Goal: Information Seeking & Learning: Learn about a topic

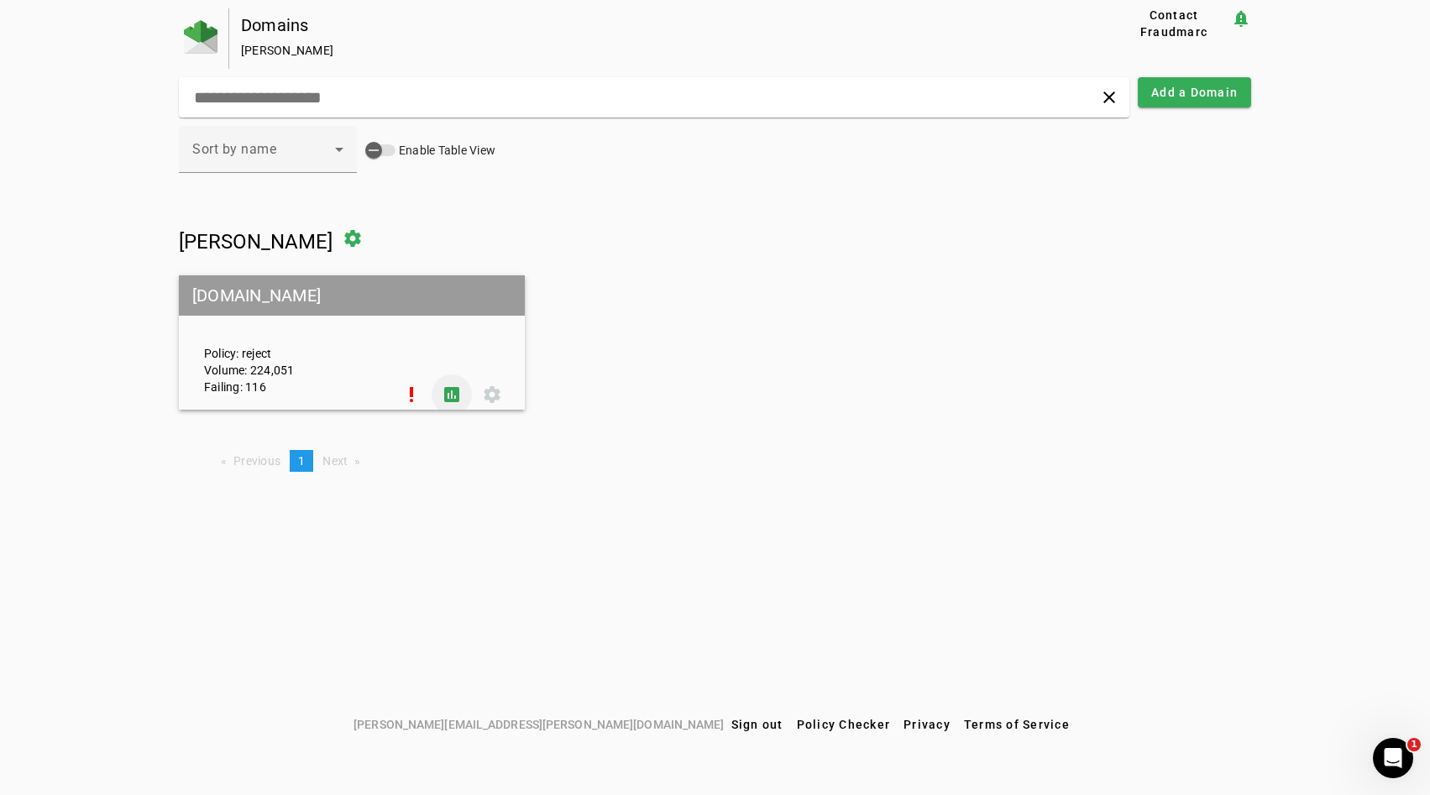
click at [447, 390] on span at bounding box center [452, 394] width 40 height 40
click at [457, 394] on span at bounding box center [452, 394] width 40 height 40
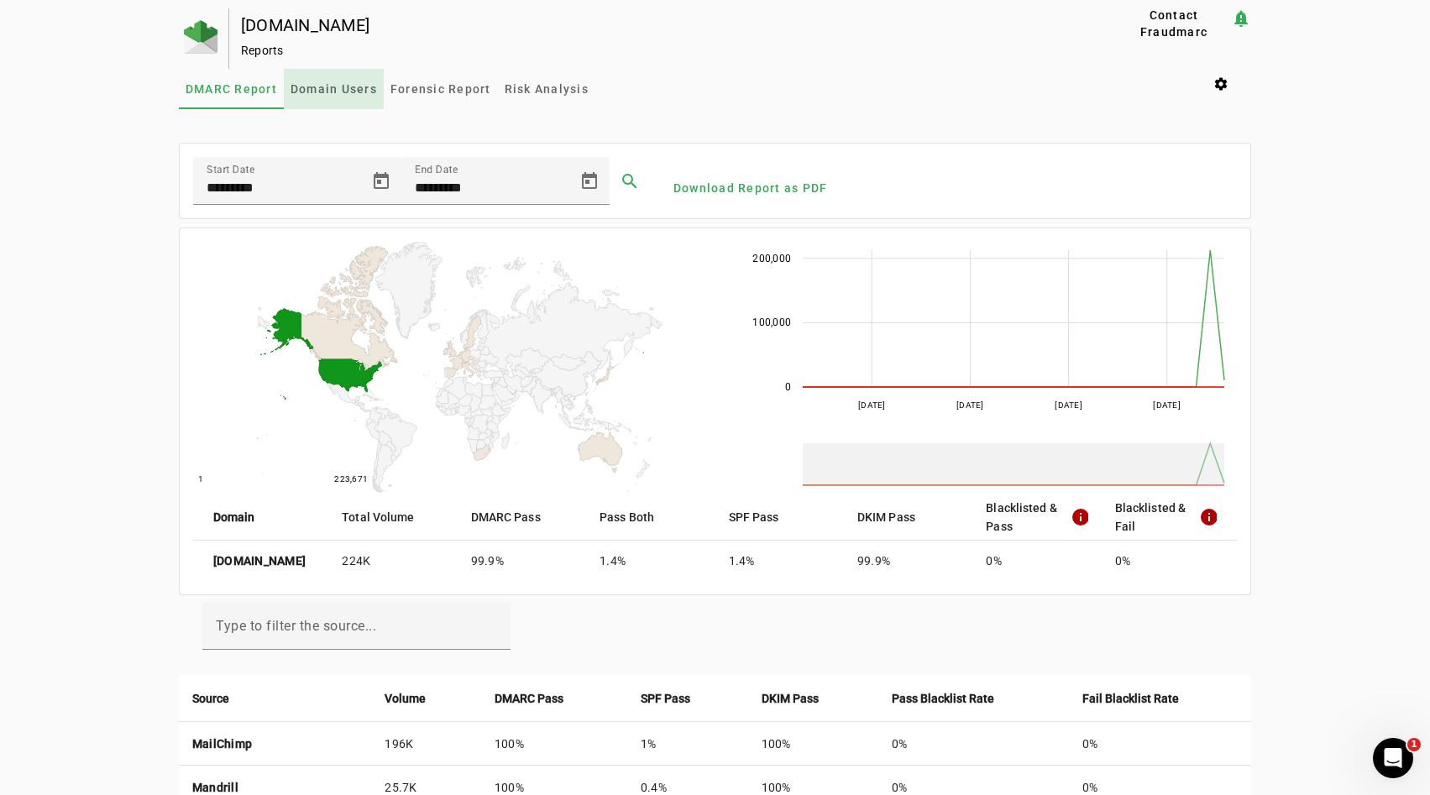
click at [327, 87] on span "Domain Users" at bounding box center [333, 89] width 86 height 12
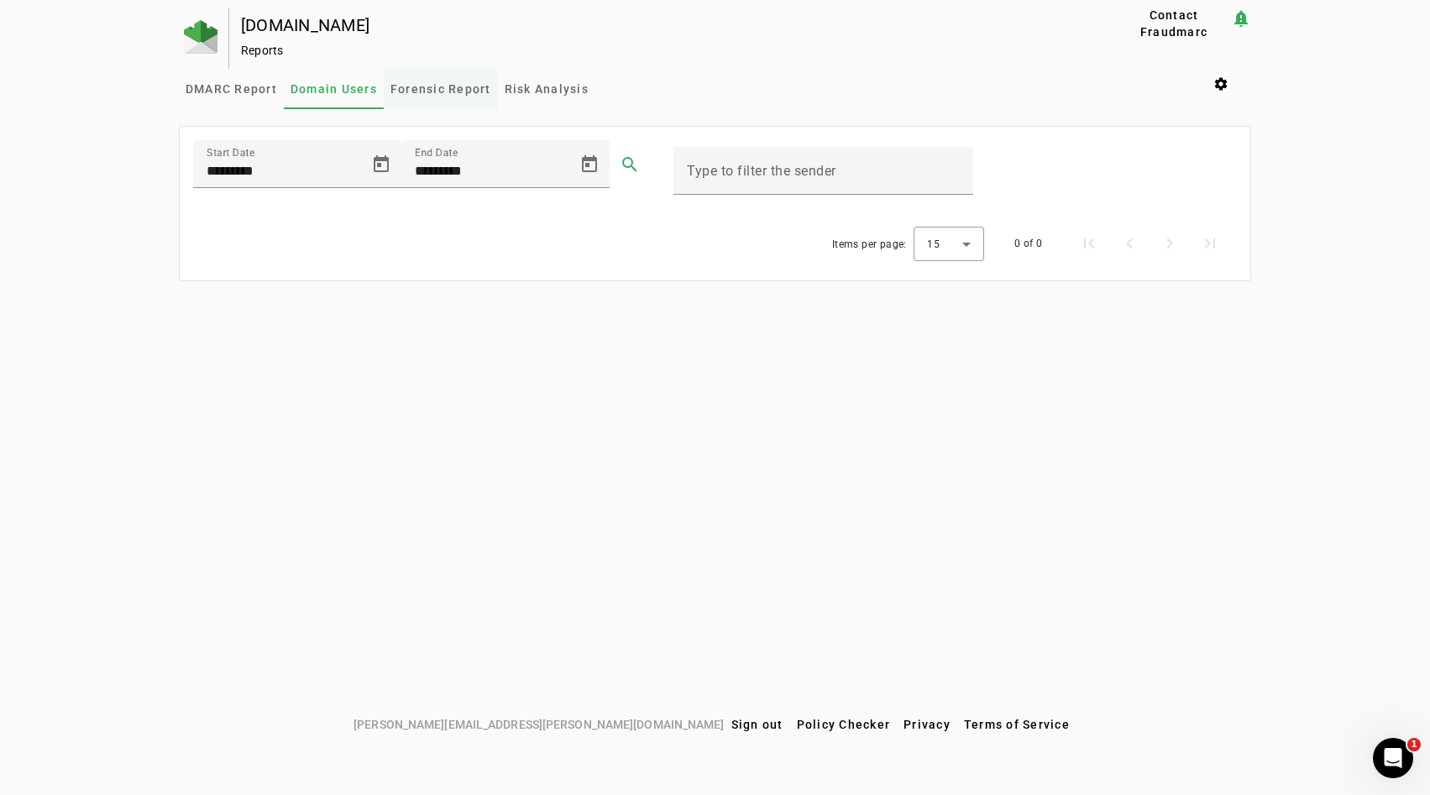
click at [398, 91] on span "Forensic Report" at bounding box center [440, 89] width 101 height 12
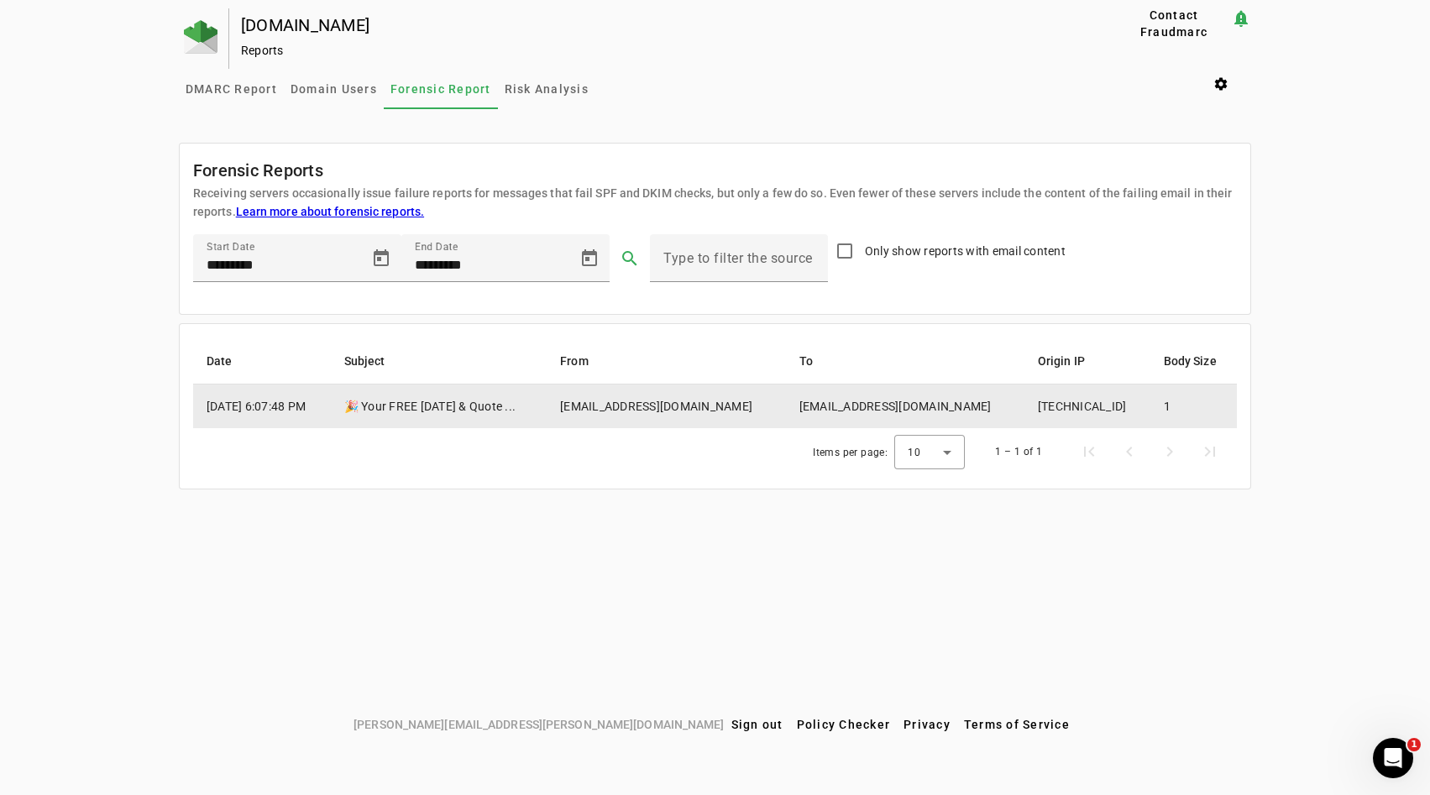
click at [317, 393] on td "Sep 10, 2025, 6:07:48 PM" at bounding box center [262, 406] width 138 height 44
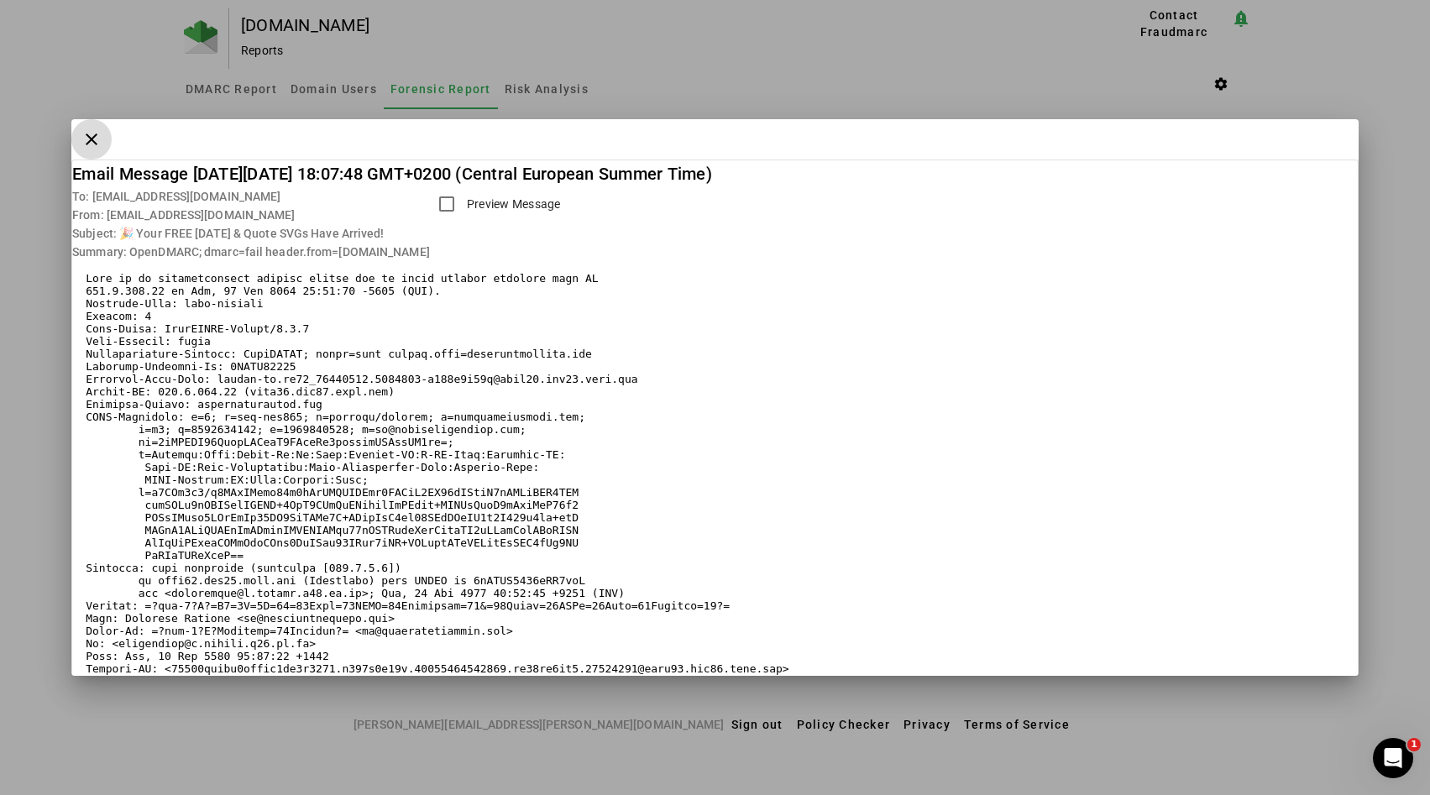
click at [97, 143] on span "button" at bounding box center [91, 139] width 40 height 40
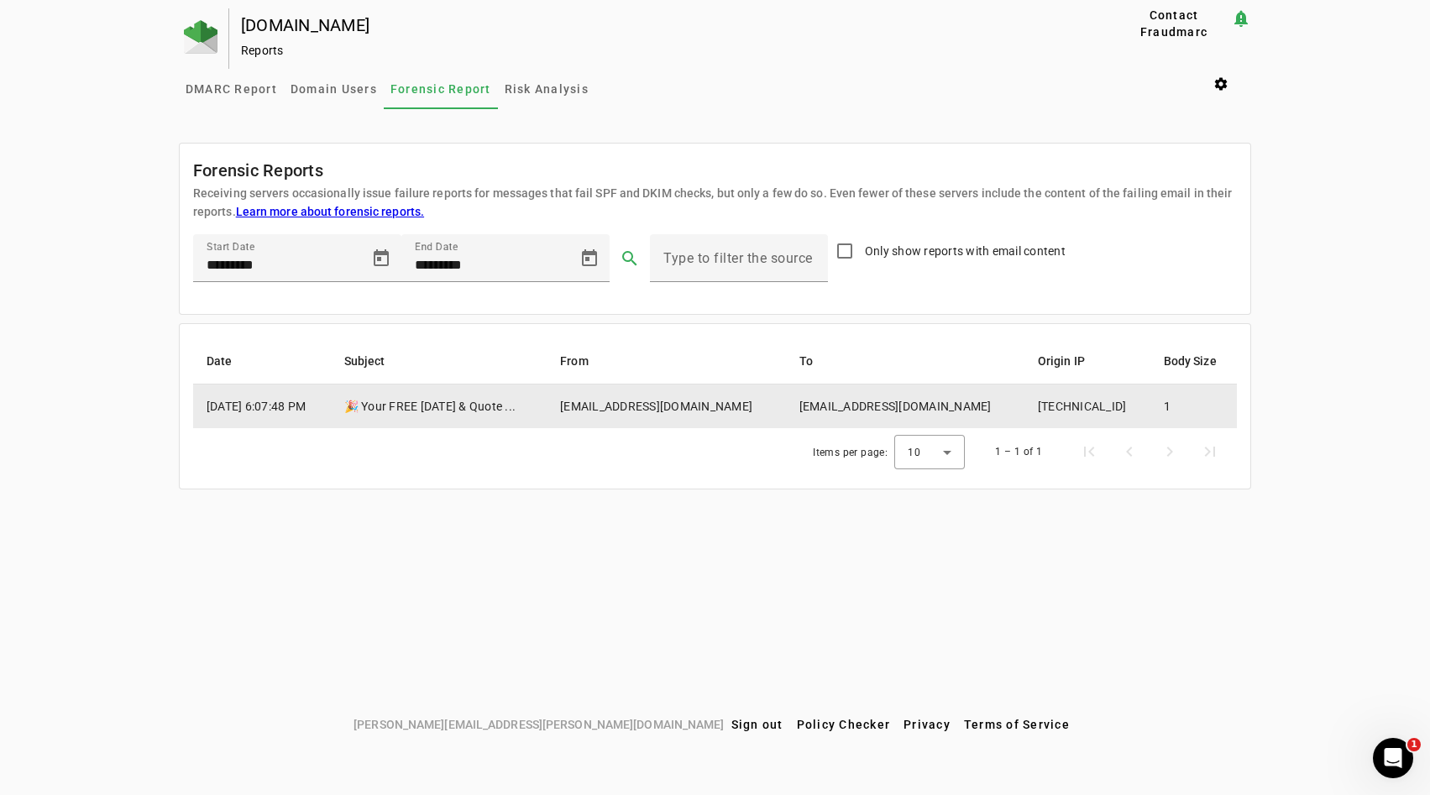
click at [240, 407] on td "Sep 10, 2025, 6:07:48 PM" at bounding box center [262, 406] width 138 height 44
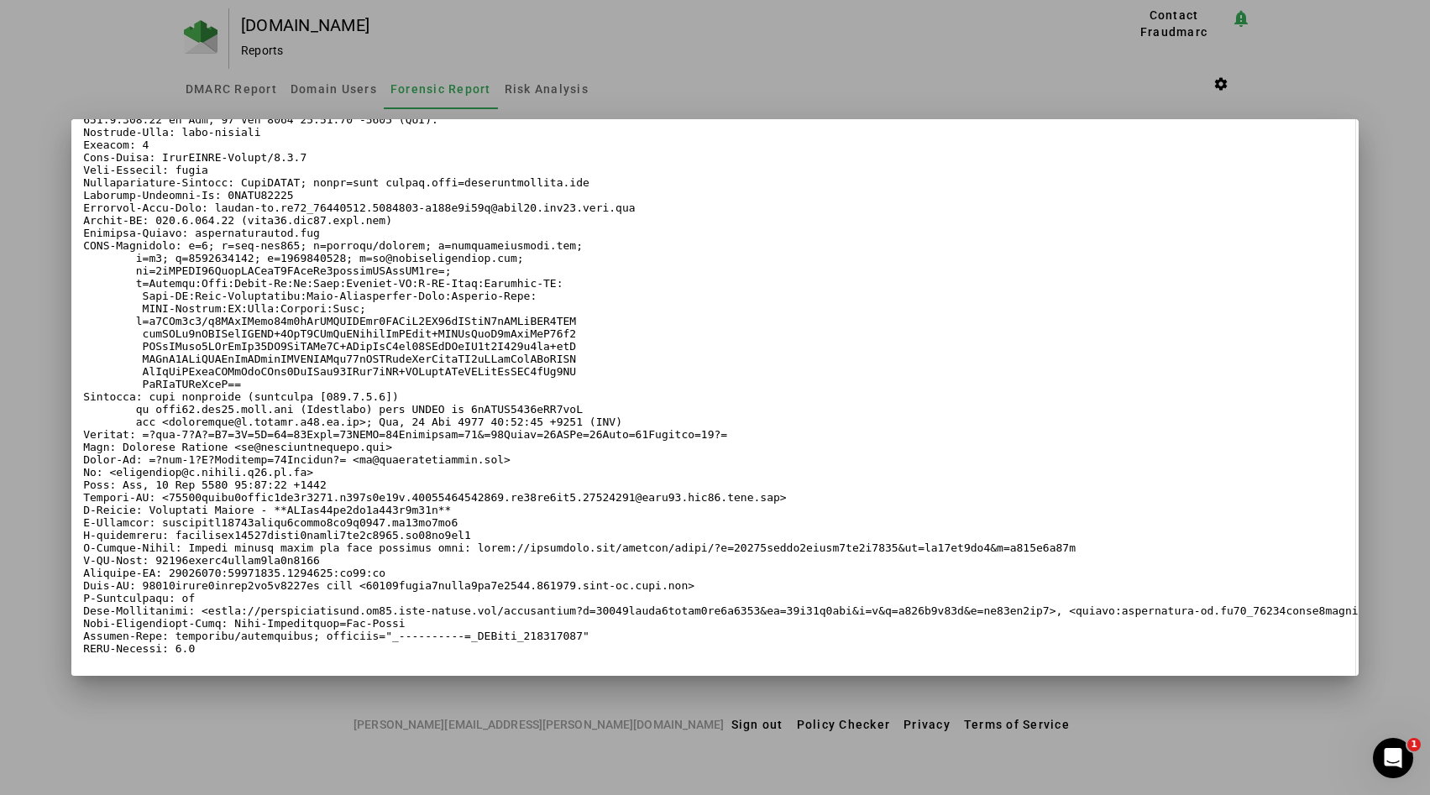
scroll to position [175, 3]
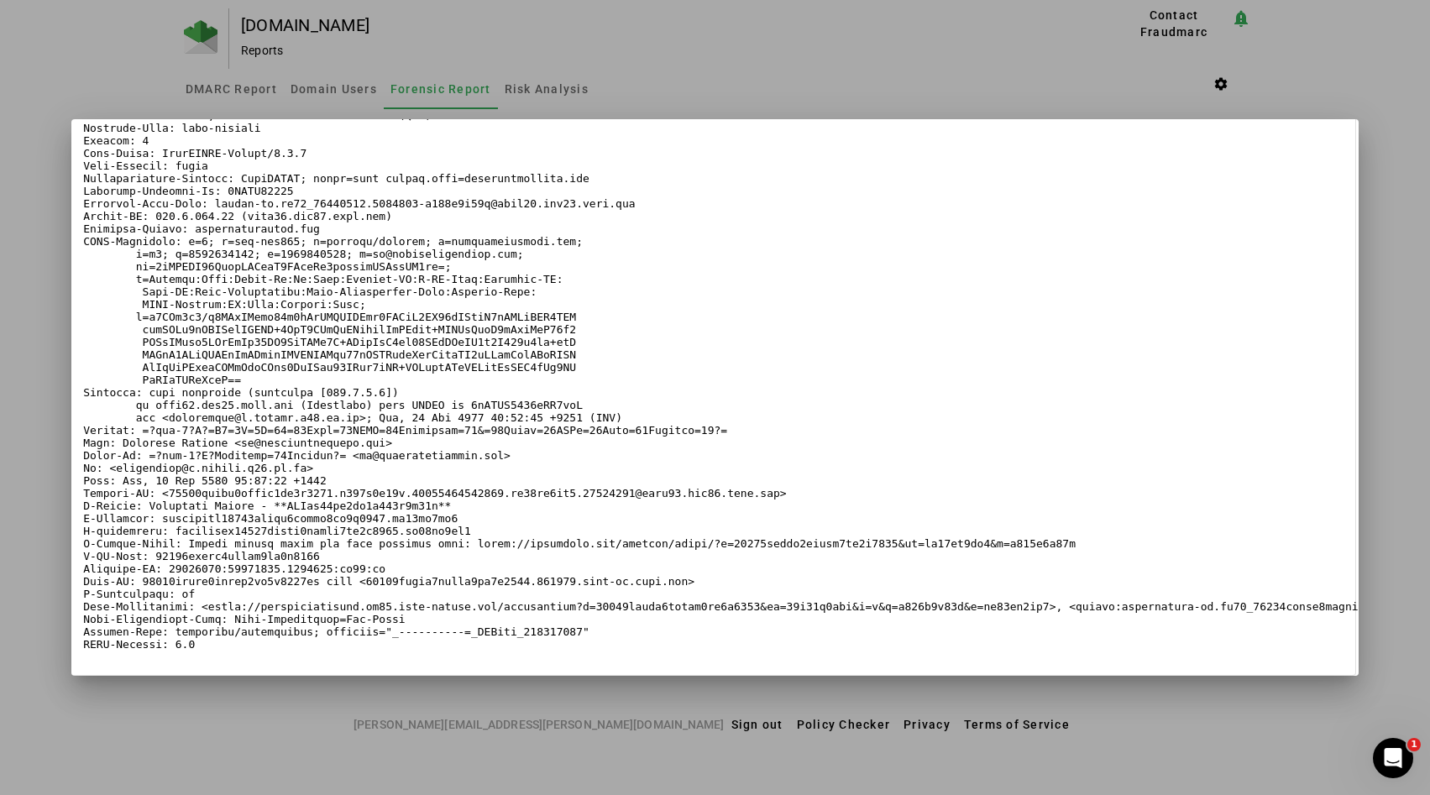
click at [251, 263] on pre at bounding box center [712, 374] width 1258 height 554
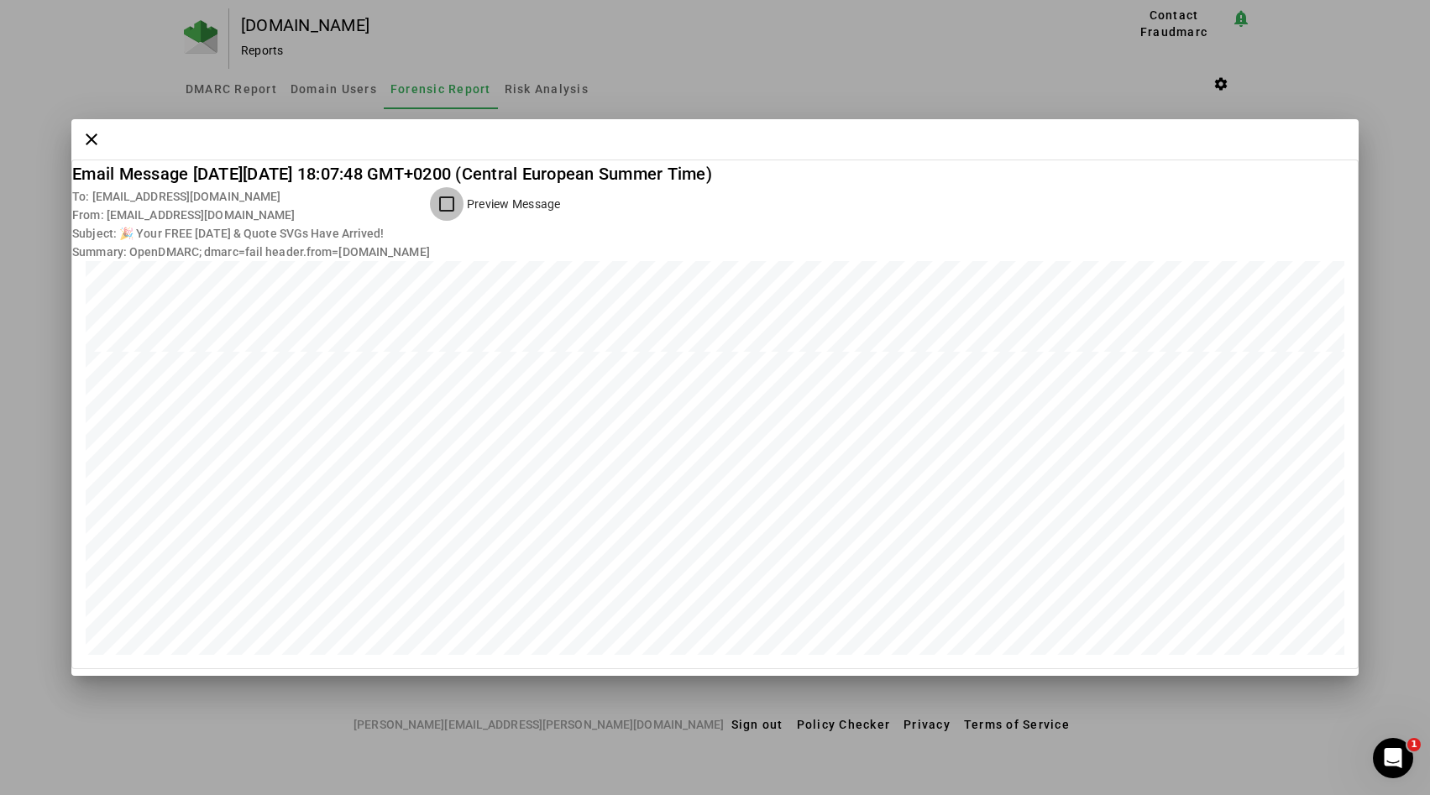
scroll to position [0, 0]
click at [468, 217] on div "To: bwegscheid@g.sebeka.k12.mn.us From: bounce-mc.us12_48624181.8480554-a043b6c…" at bounding box center [714, 224] width 1285 height 74
drag, startPoint x: 468, startPoint y: 217, endPoint x: 494, endPoint y: 217, distance: 26.0
click at [430, 217] on mat-card-subtitle "To: bwegscheid@g.sebeka.k12.mn.us From: bounce-mc.us12_48624181.8480554-a043b6c…" at bounding box center [251, 224] width 358 height 74
copy mat-card-subtitle "mcsv"
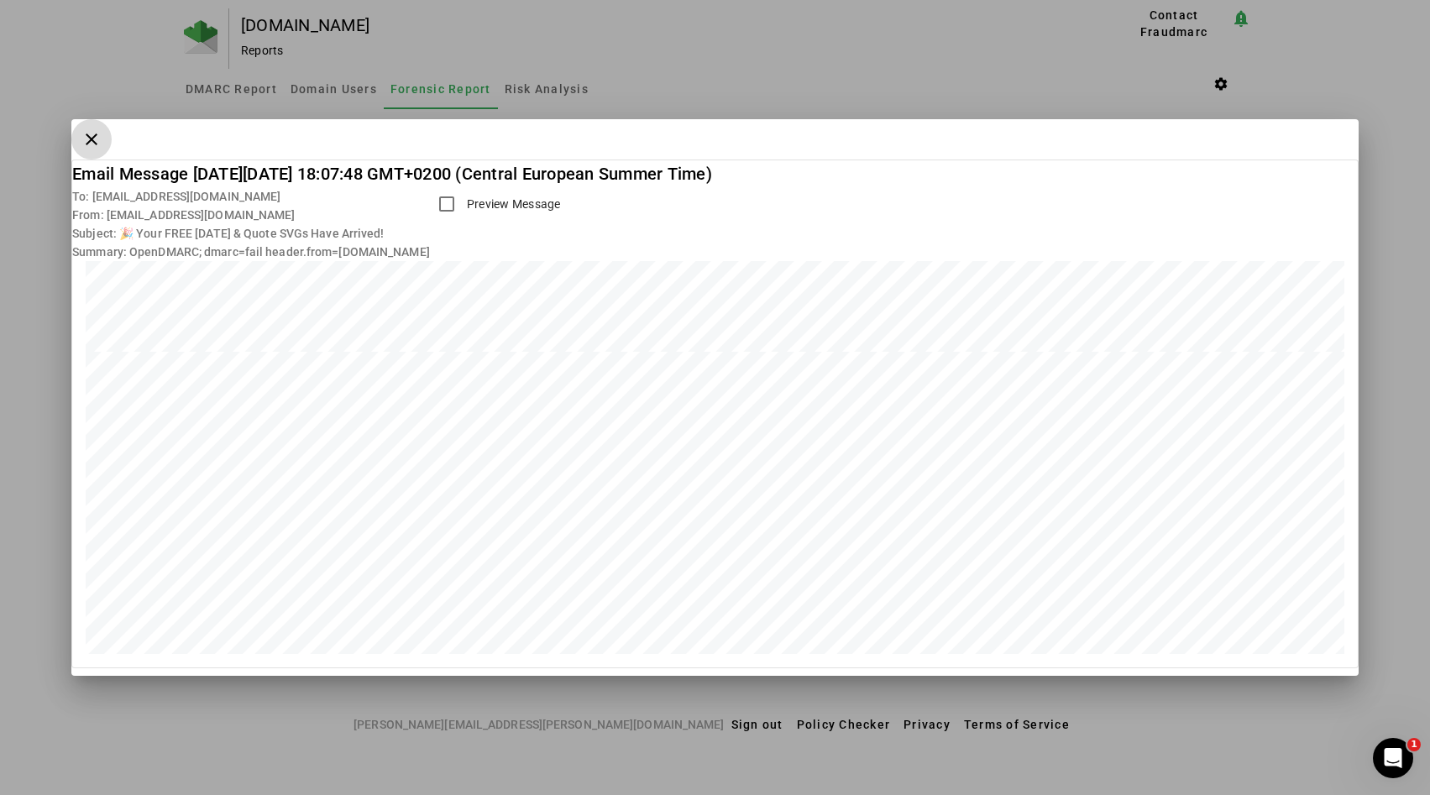
click at [97, 139] on span "button" at bounding box center [91, 139] width 40 height 40
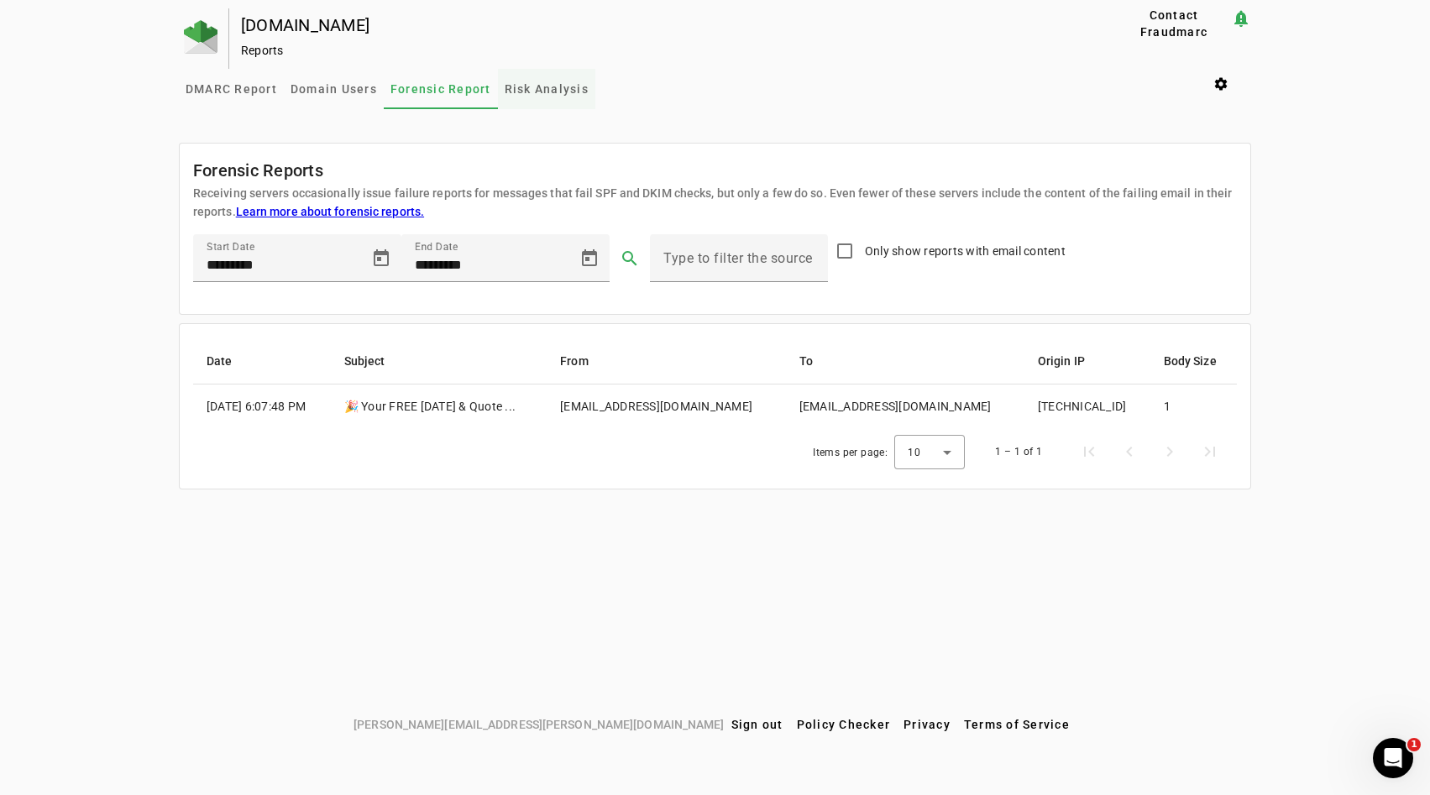
click at [510, 87] on span "Risk Analysis" at bounding box center [547, 89] width 84 height 12
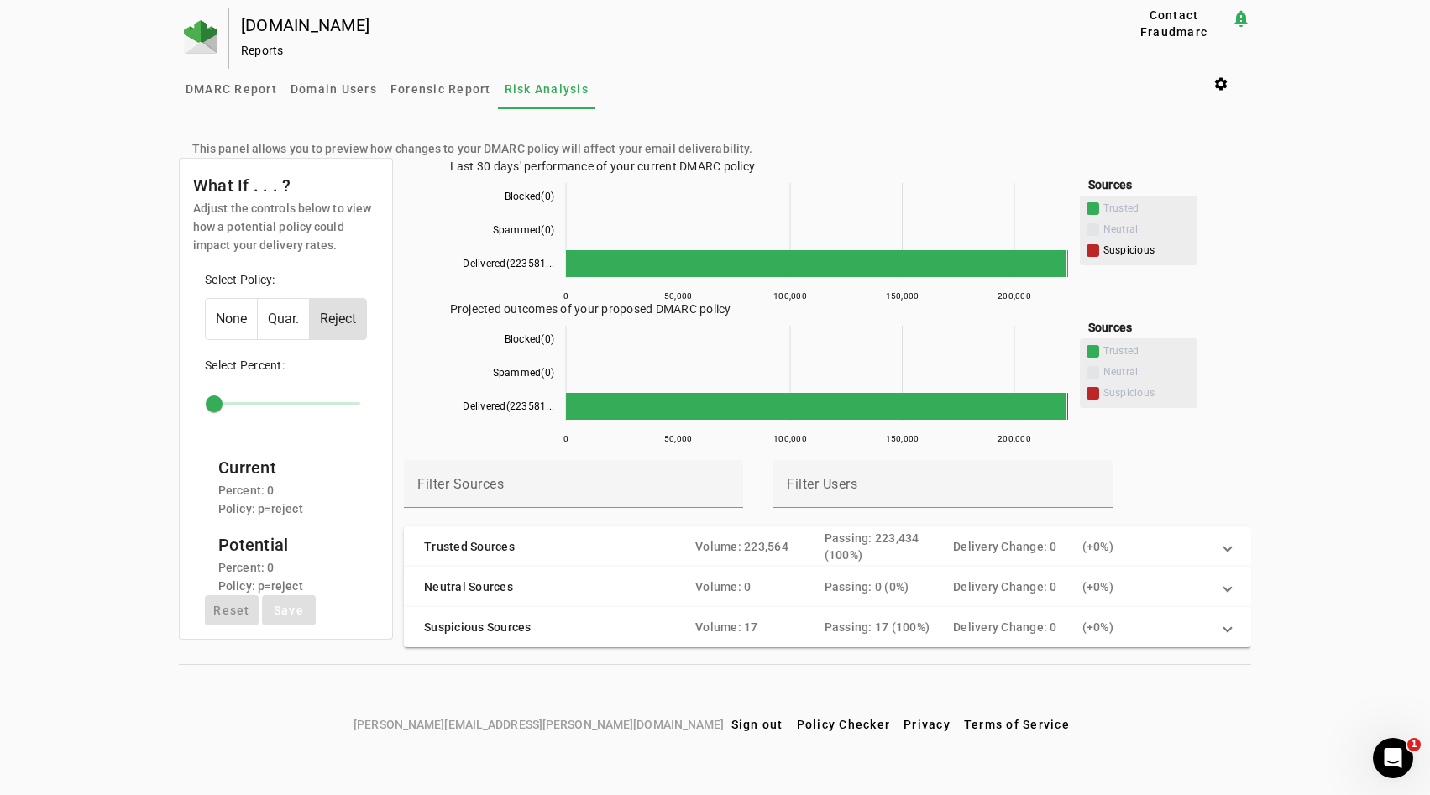
click at [1101, 250] on span "Suspicious" at bounding box center [1138, 253] width 104 height 13
click at [1107, 228] on span "Neutral" at bounding box center [1146, 229] width 87 height 13
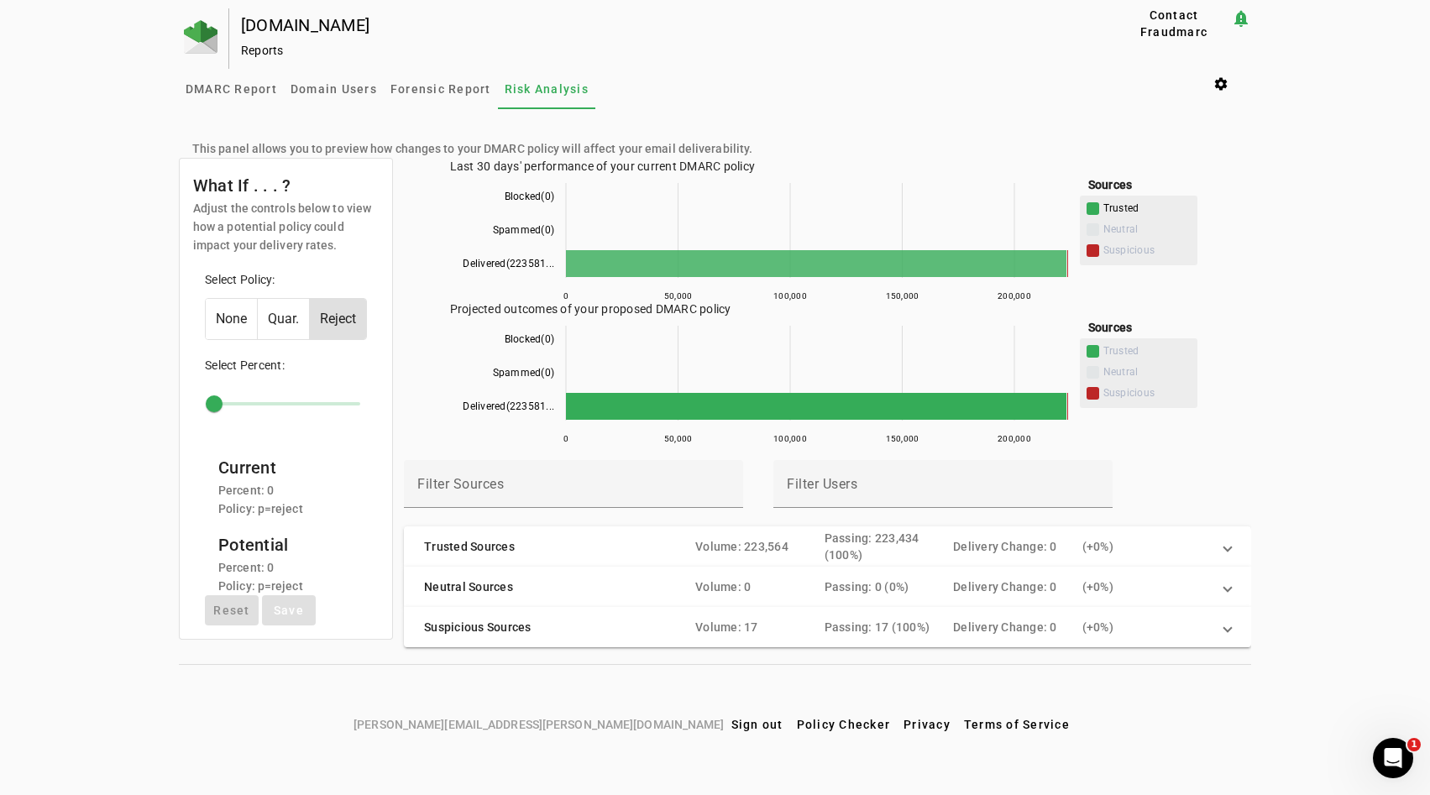
click at [1096, 211] on span at bounding box center [1092, 208] width 13 height 13
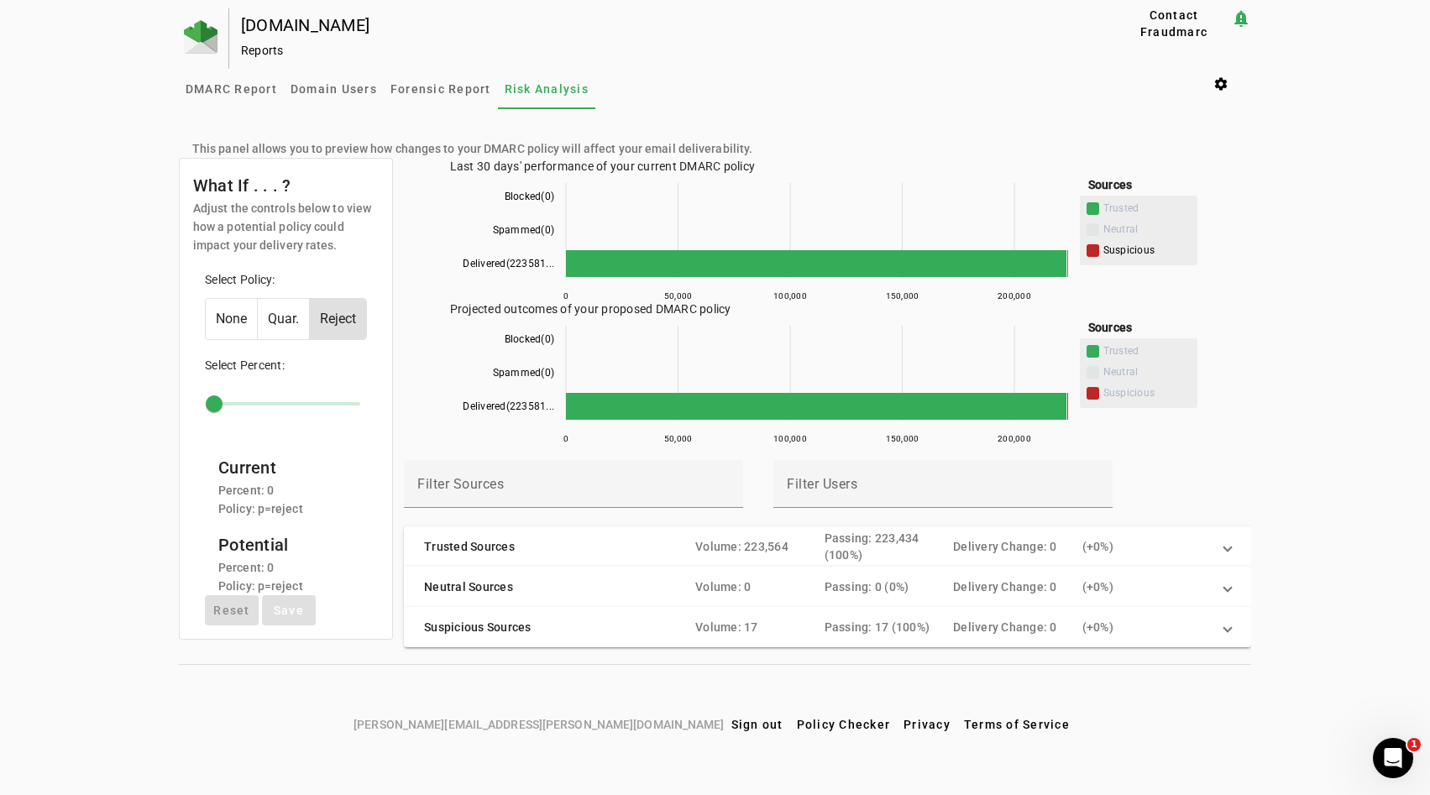
click at [1093, 252] on span at bounding box center [1092, 250] width 13 height 13
click at [999, 630] on div "Delivery Change: 0" at bounding box center [1017, 627] width 129 height 17
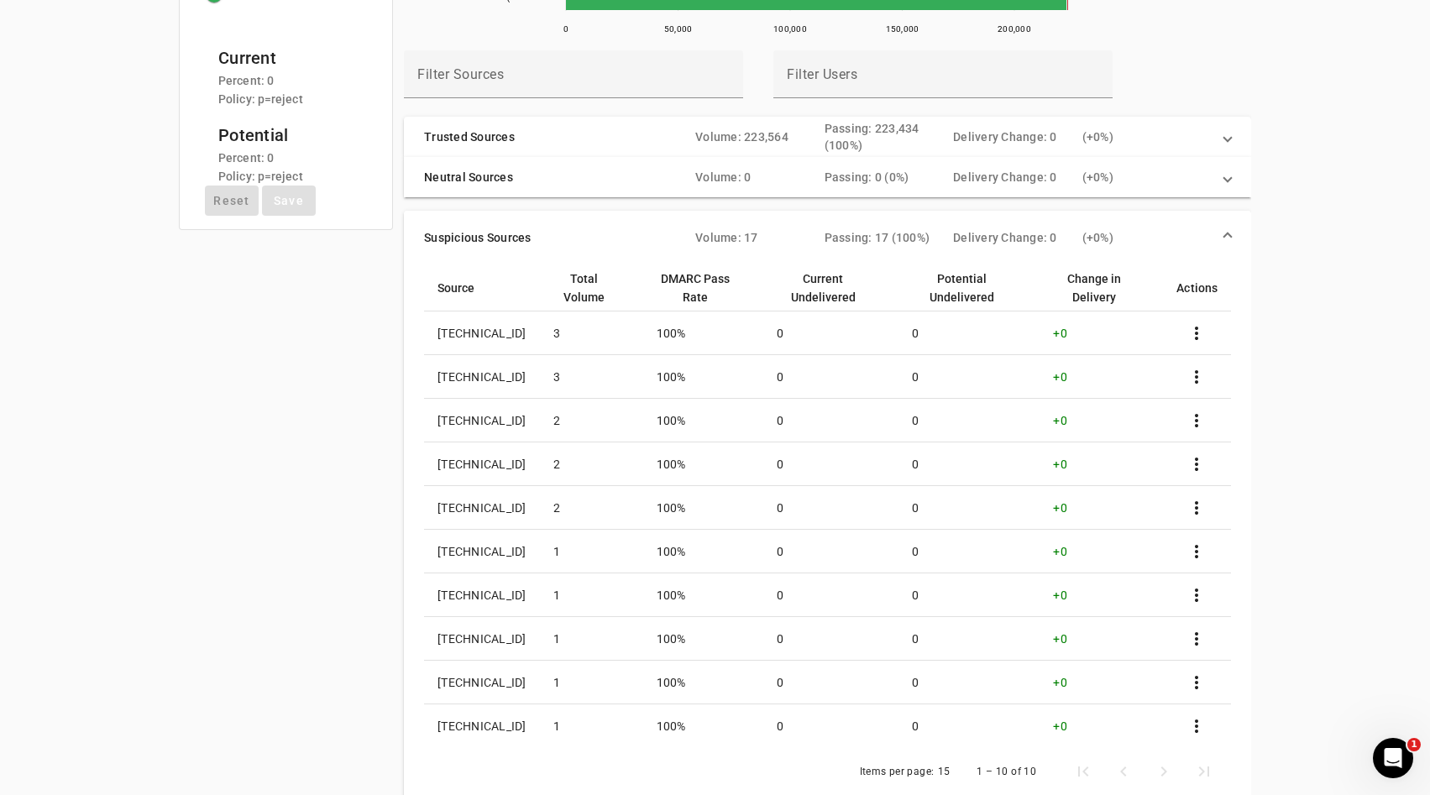
scroll to position [475, 0]
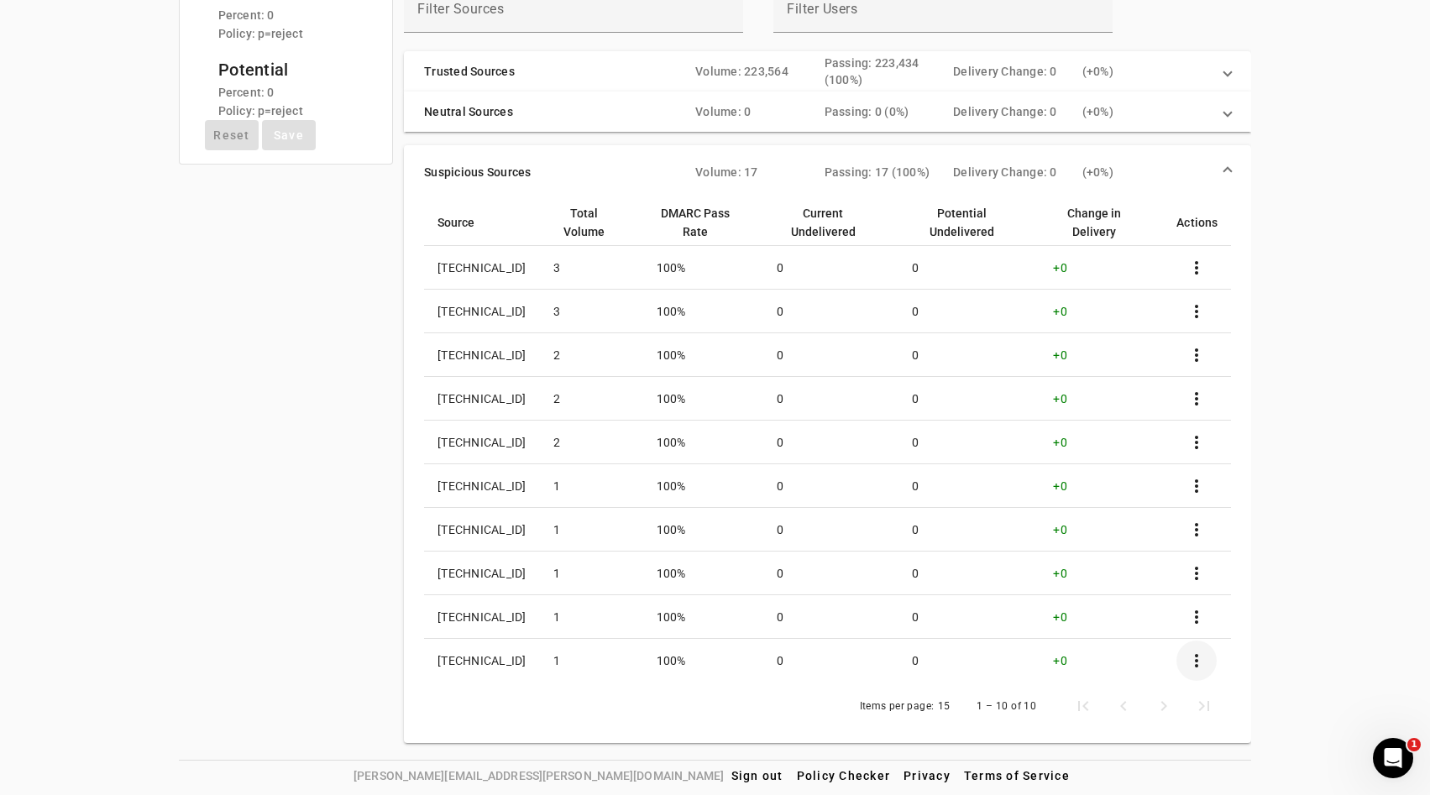
click at [1191, 651] on span at bounding box center [1196, 661] width 40 height 40
click at [333, 514] on div at bounding box center [715, 397] width 1430 height 795
click at [565, 86] on mat-panel-title "Trusted Sources" at bounding box center [553, 72] width 258 height 34
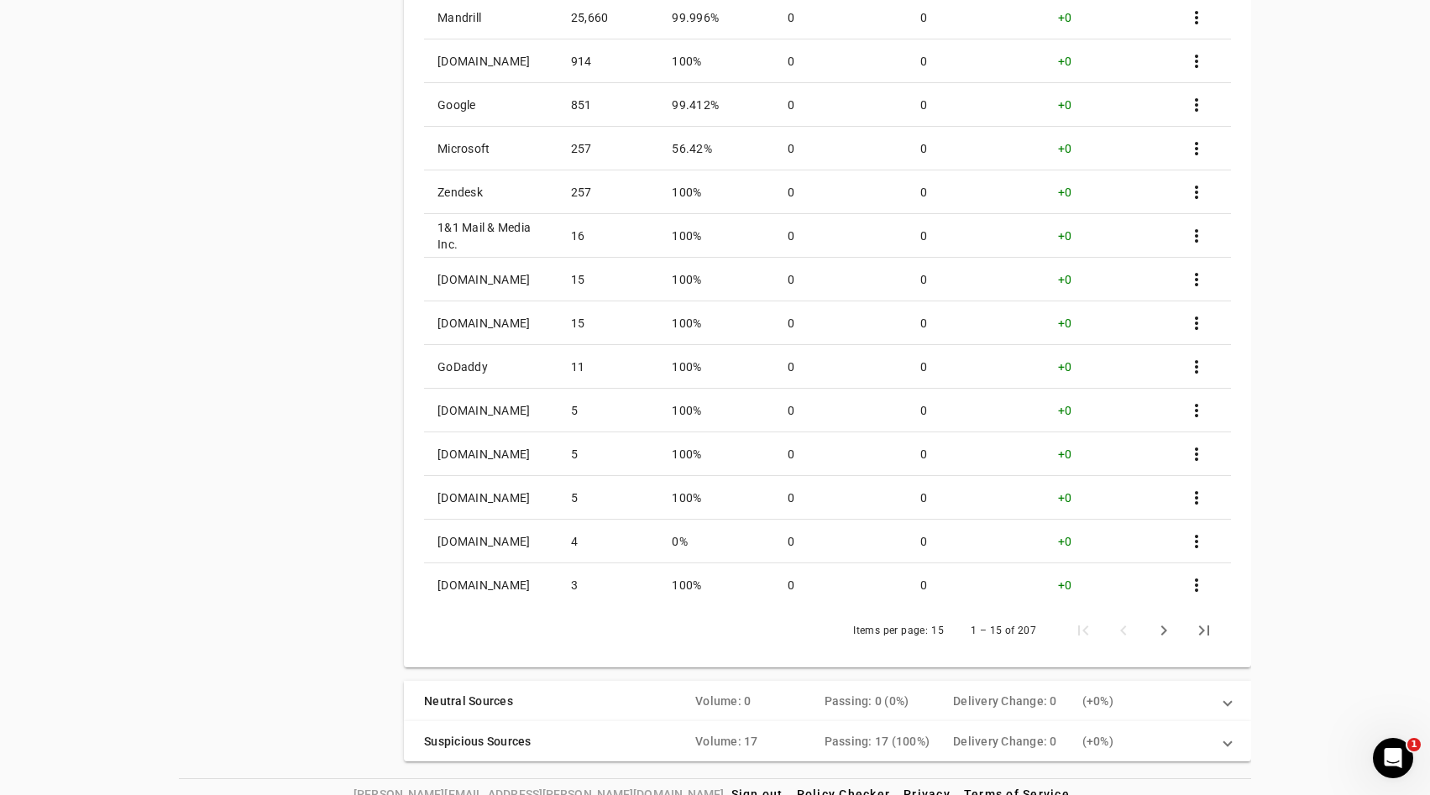
scroll to position [693, 0]
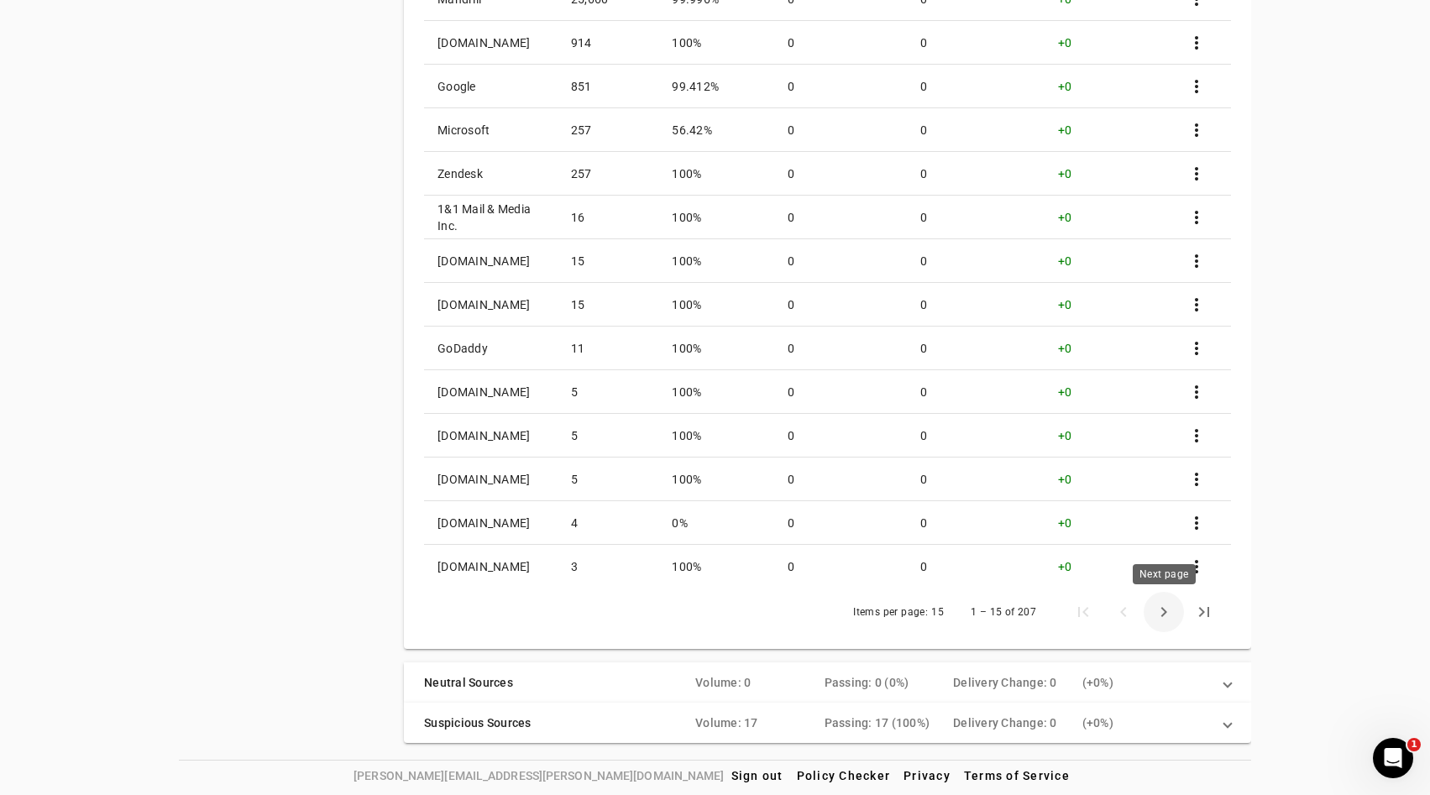
click at [1159, 615] on span "Next page" at bounding box center [1163, 612] width 40 height 40
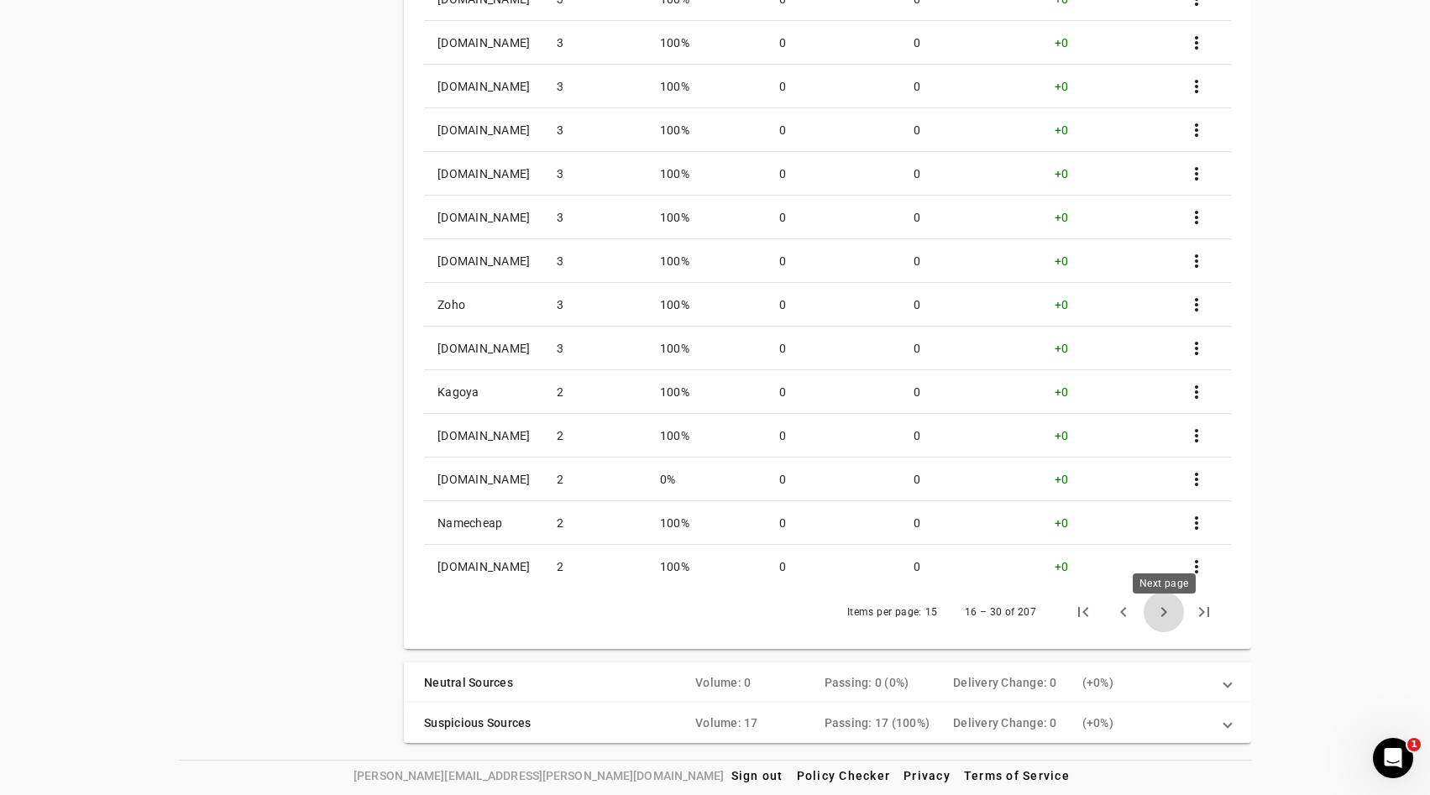
click at [1161, 615] on span "Next page" at bounding box center [1163, 612] width 40 height 40
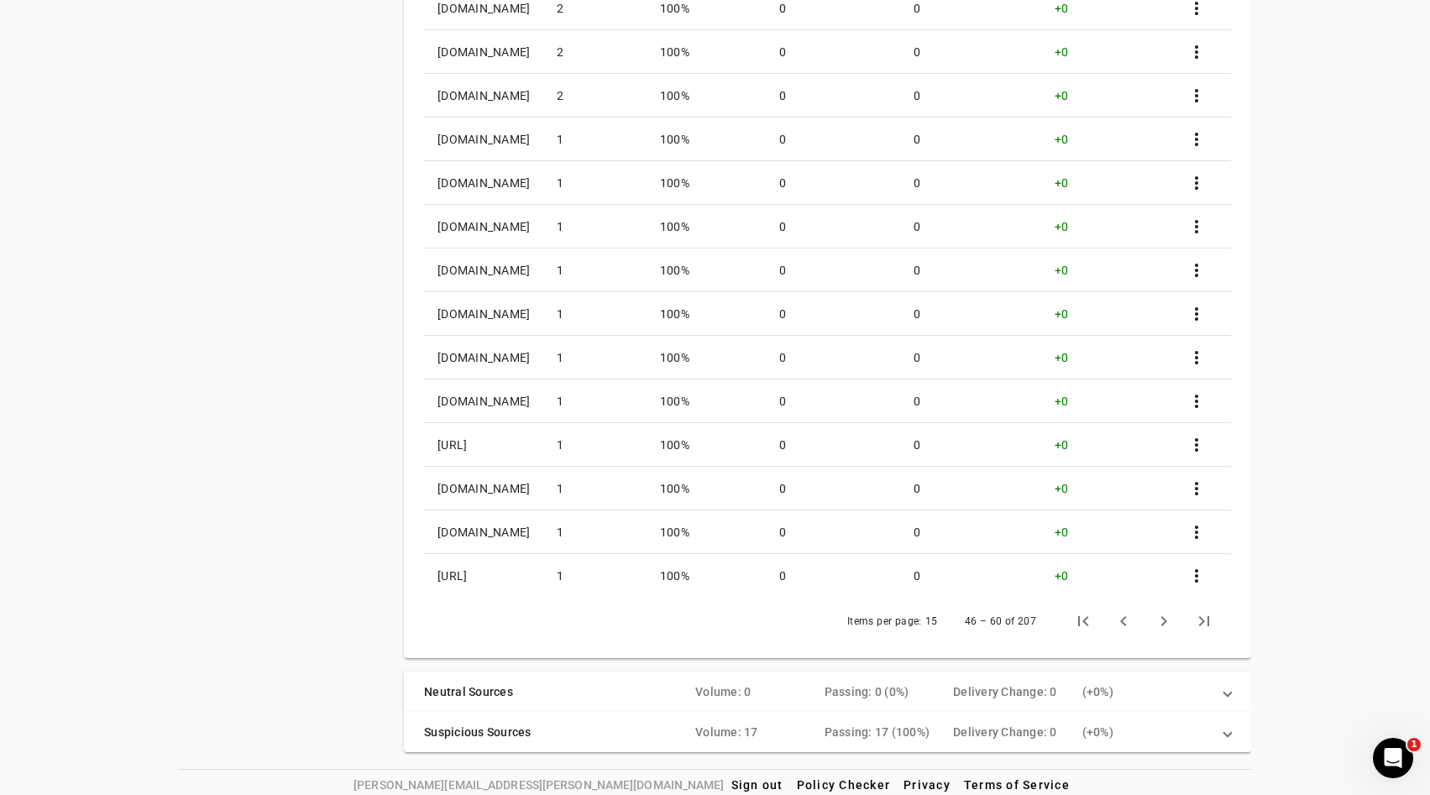
scroll to position [703, 0]
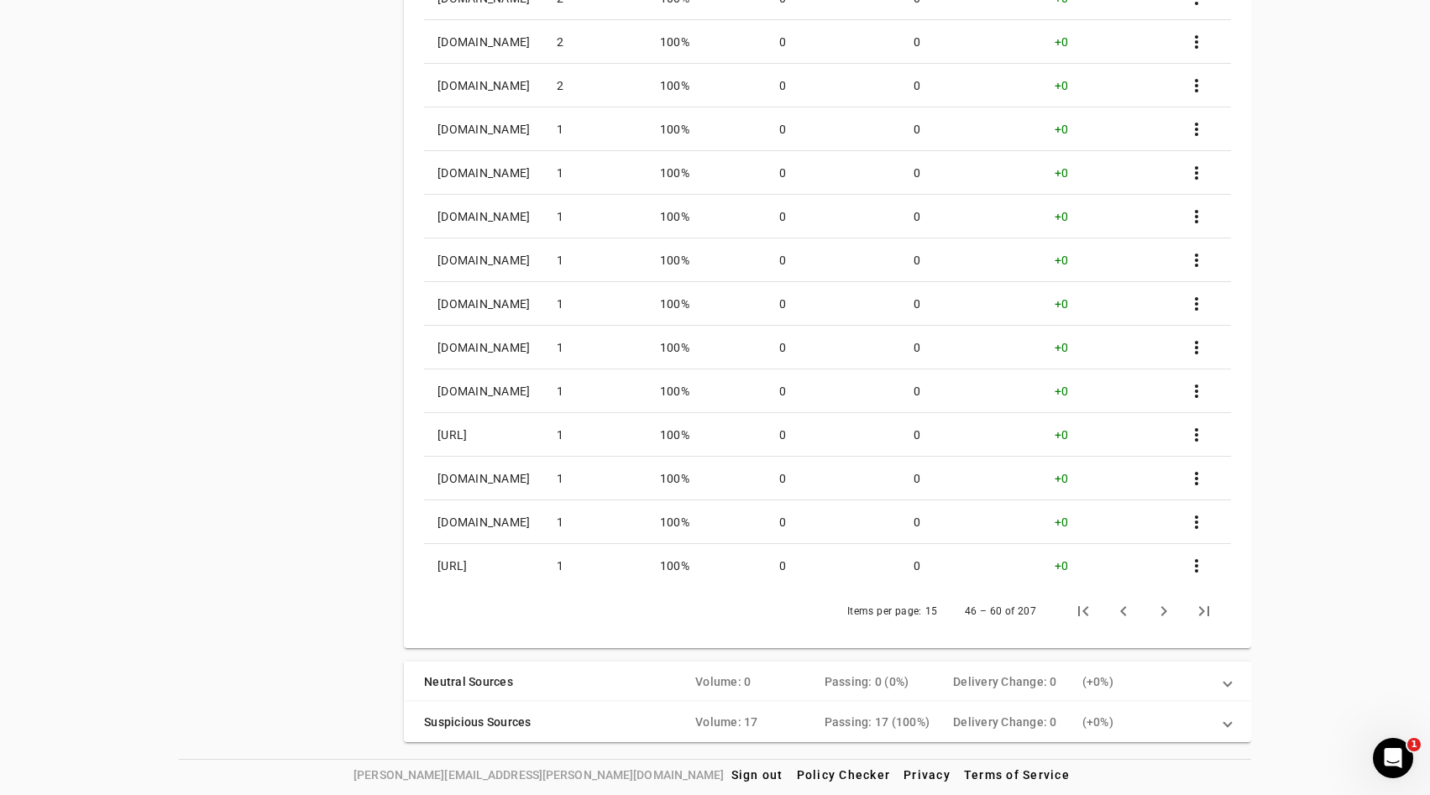
click at [1138, 715] on div "( + 0%)" at bounding box center [1146, 722] width 129 height 17
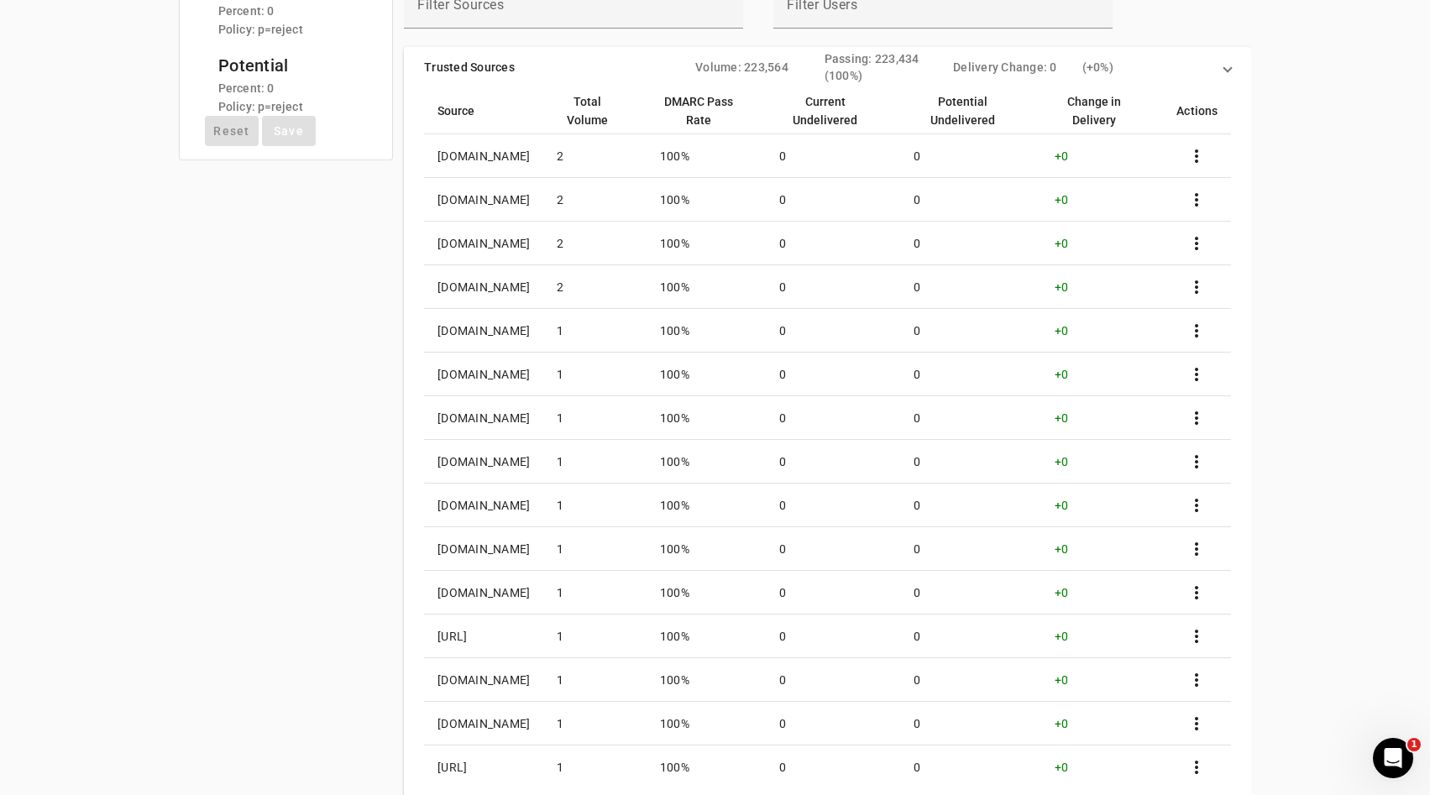
scroll to position [475, 0]
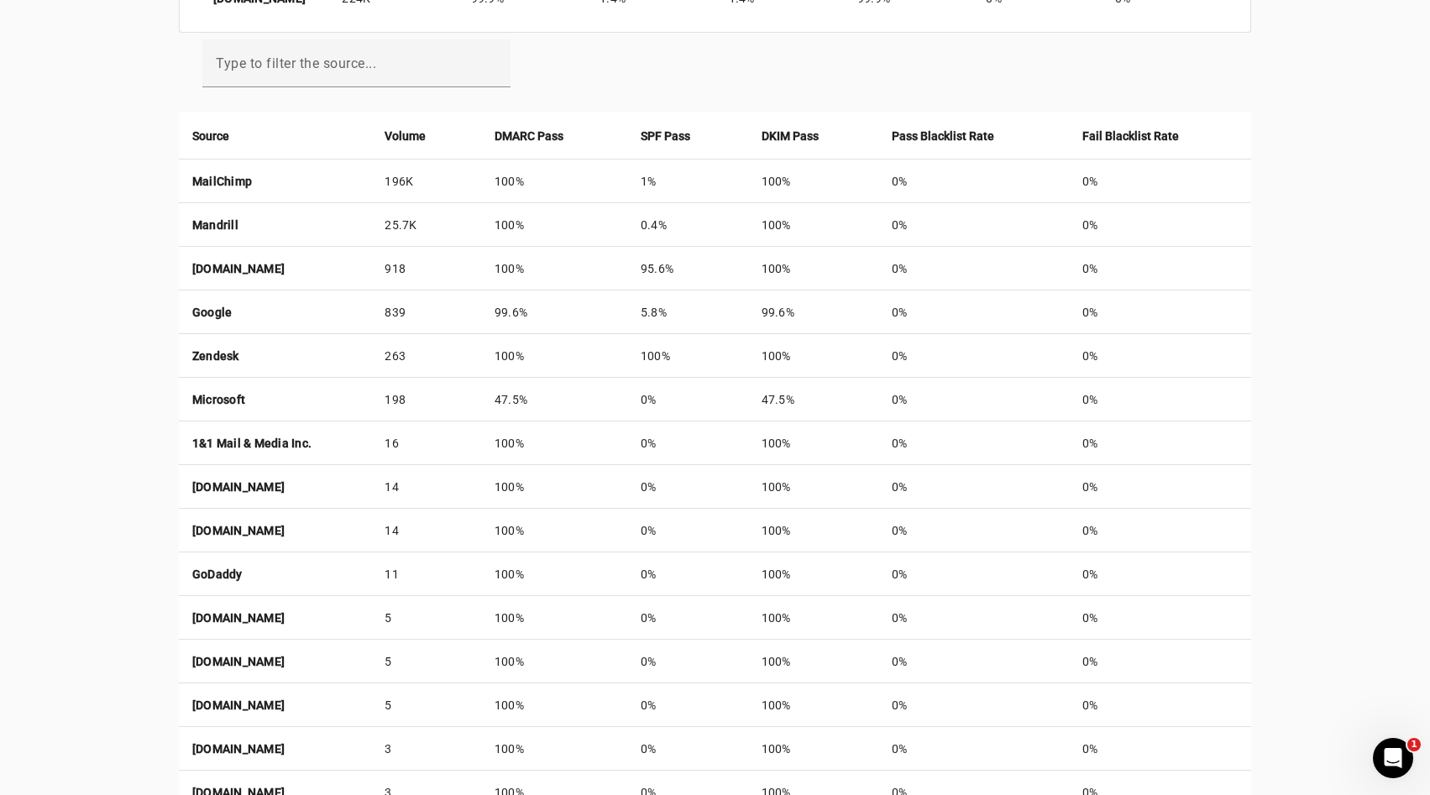
scroll to position [663, 0]
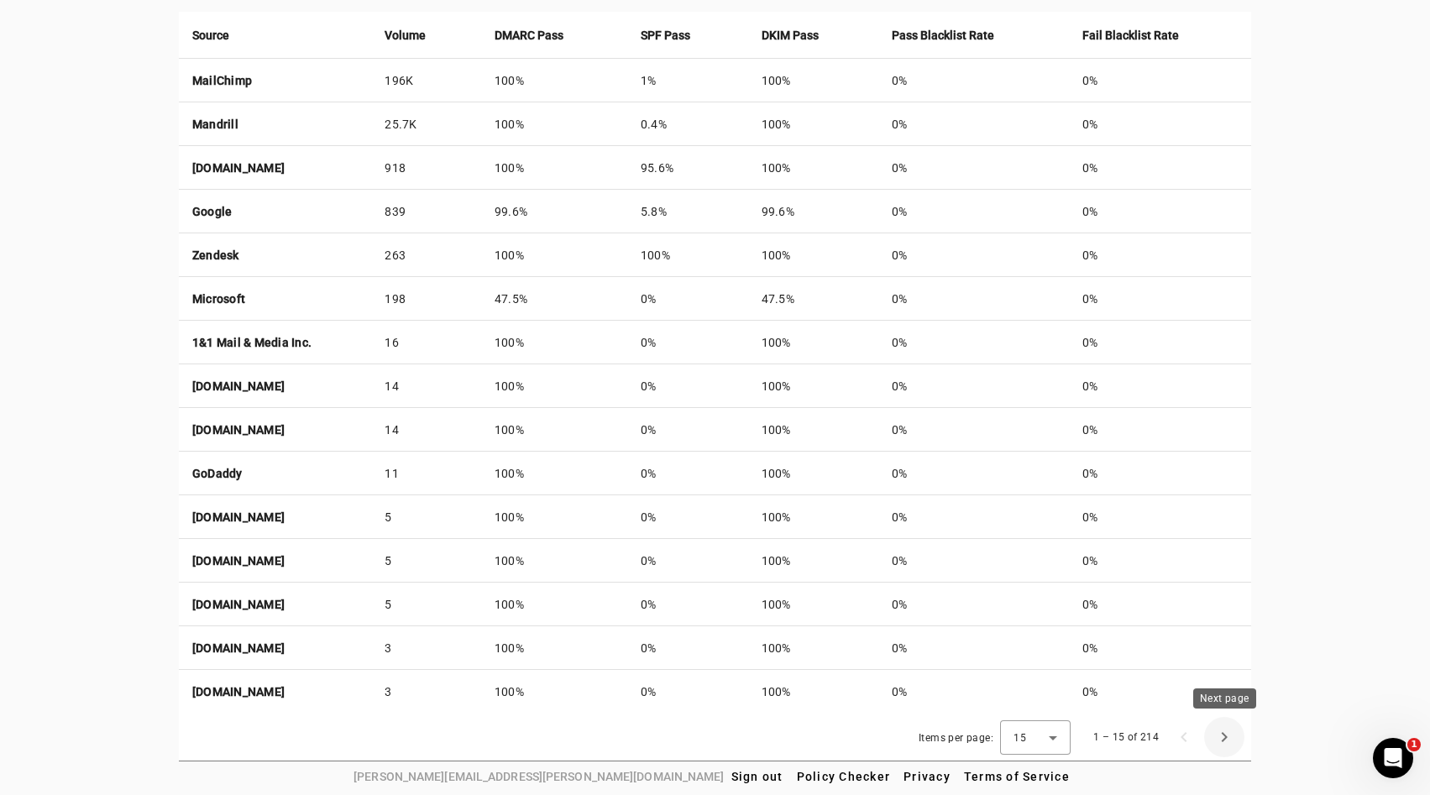
click at [1221, 736] on span "Next page" at bounding box center [1224, 737] width 40 height 40
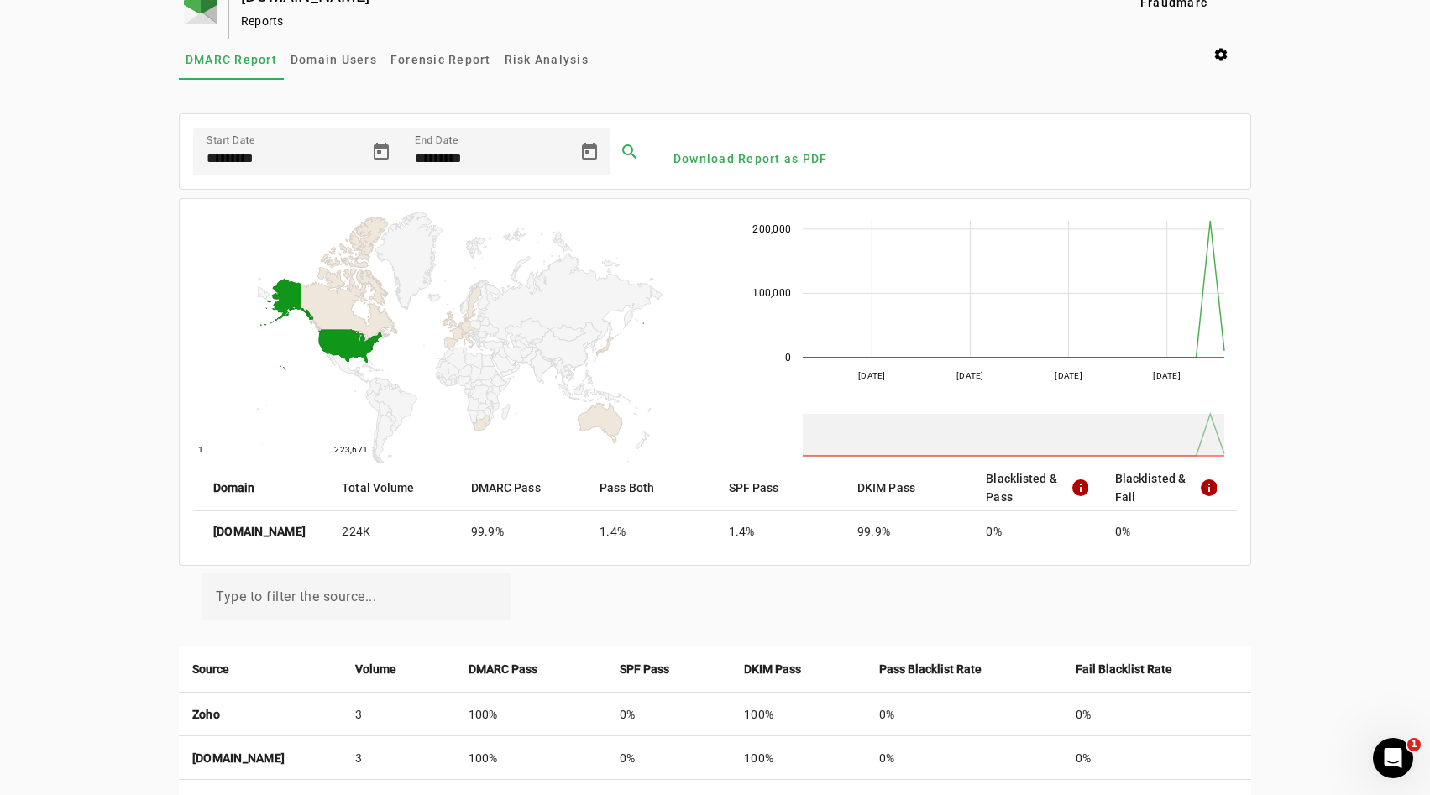
scroll to position [0, 0]
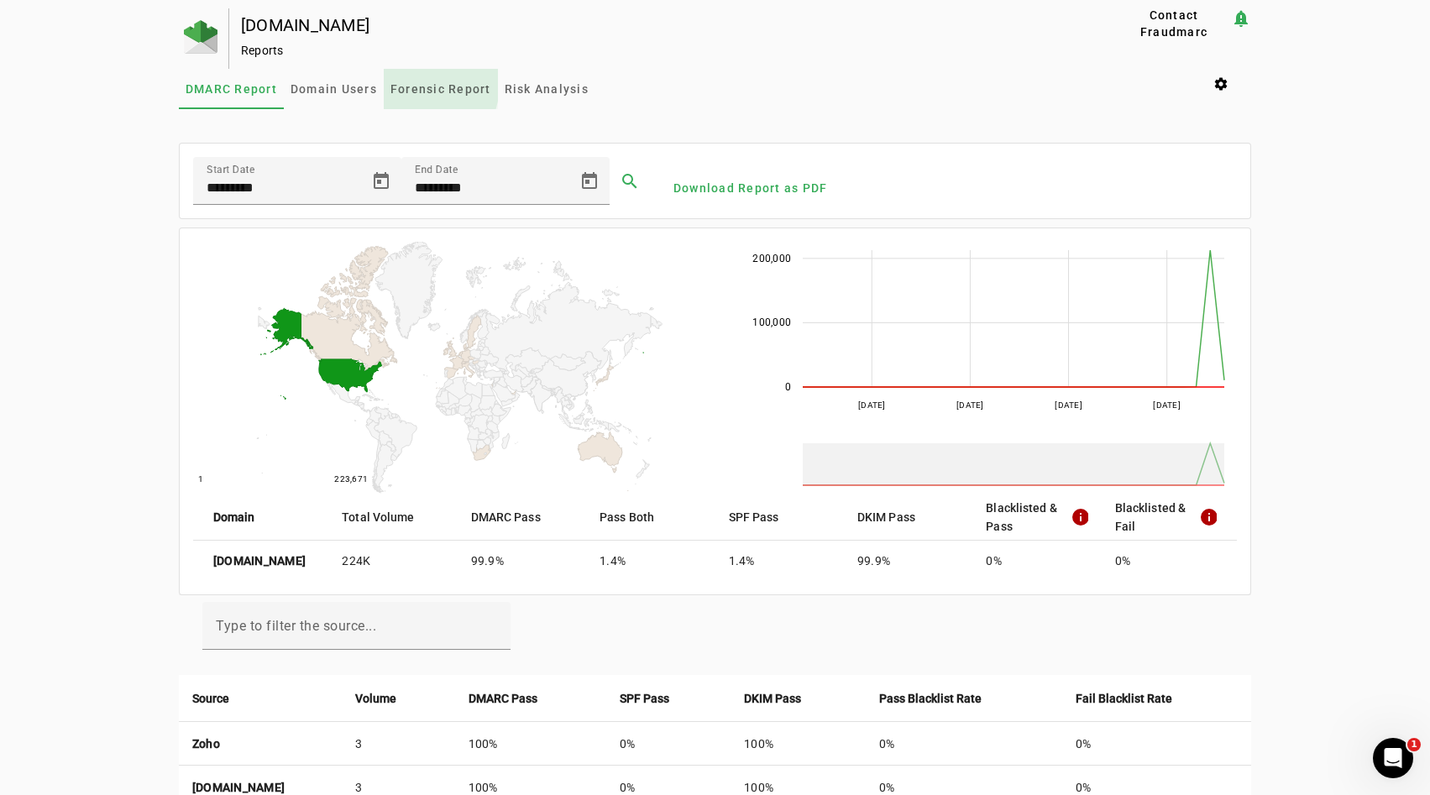
click at [420, 85] on span "Forensic Report" at bounding box center [440, 89] width 101 height 12
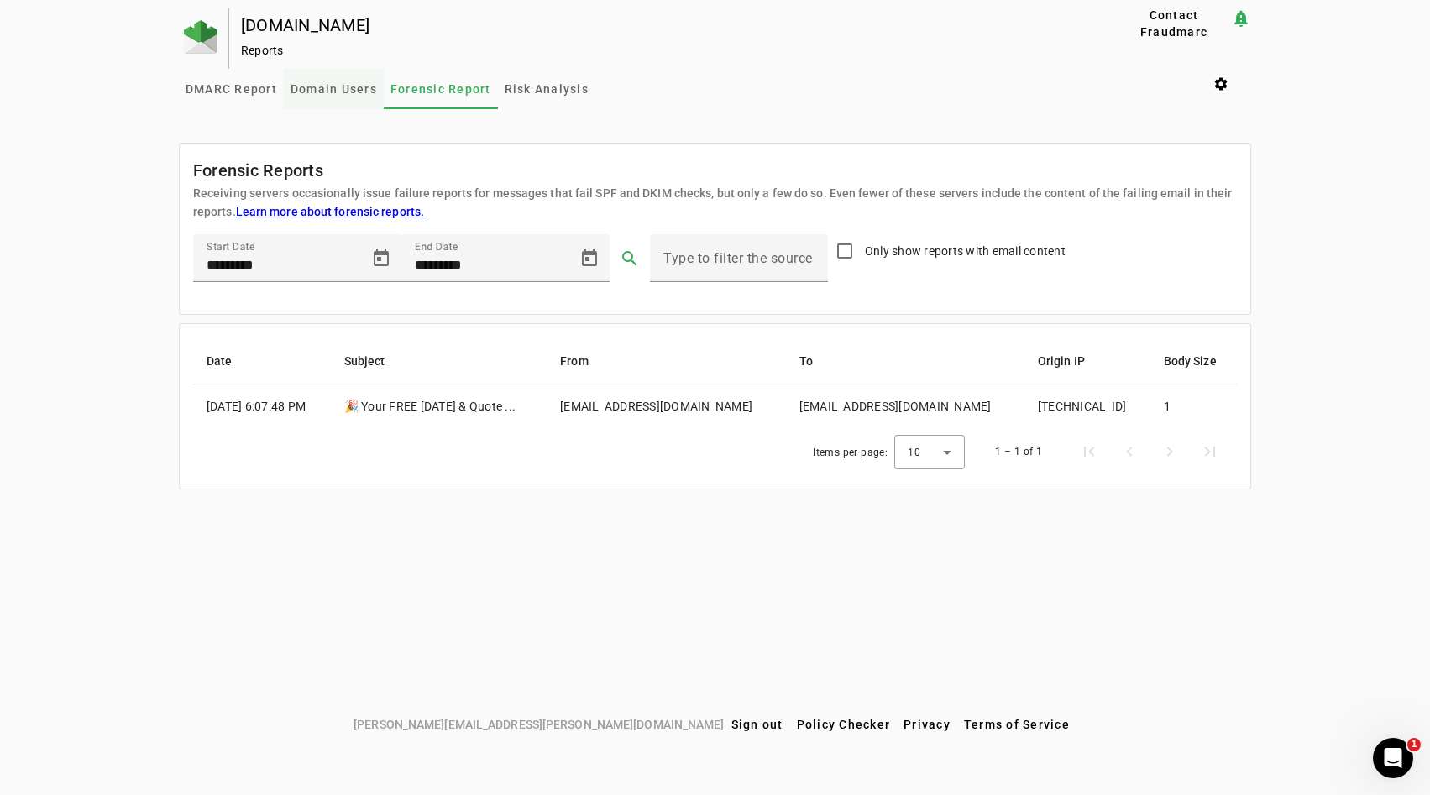
click at [316, 85] on span "Domain Users" at bounding box center [333, 89] width 86 height 12
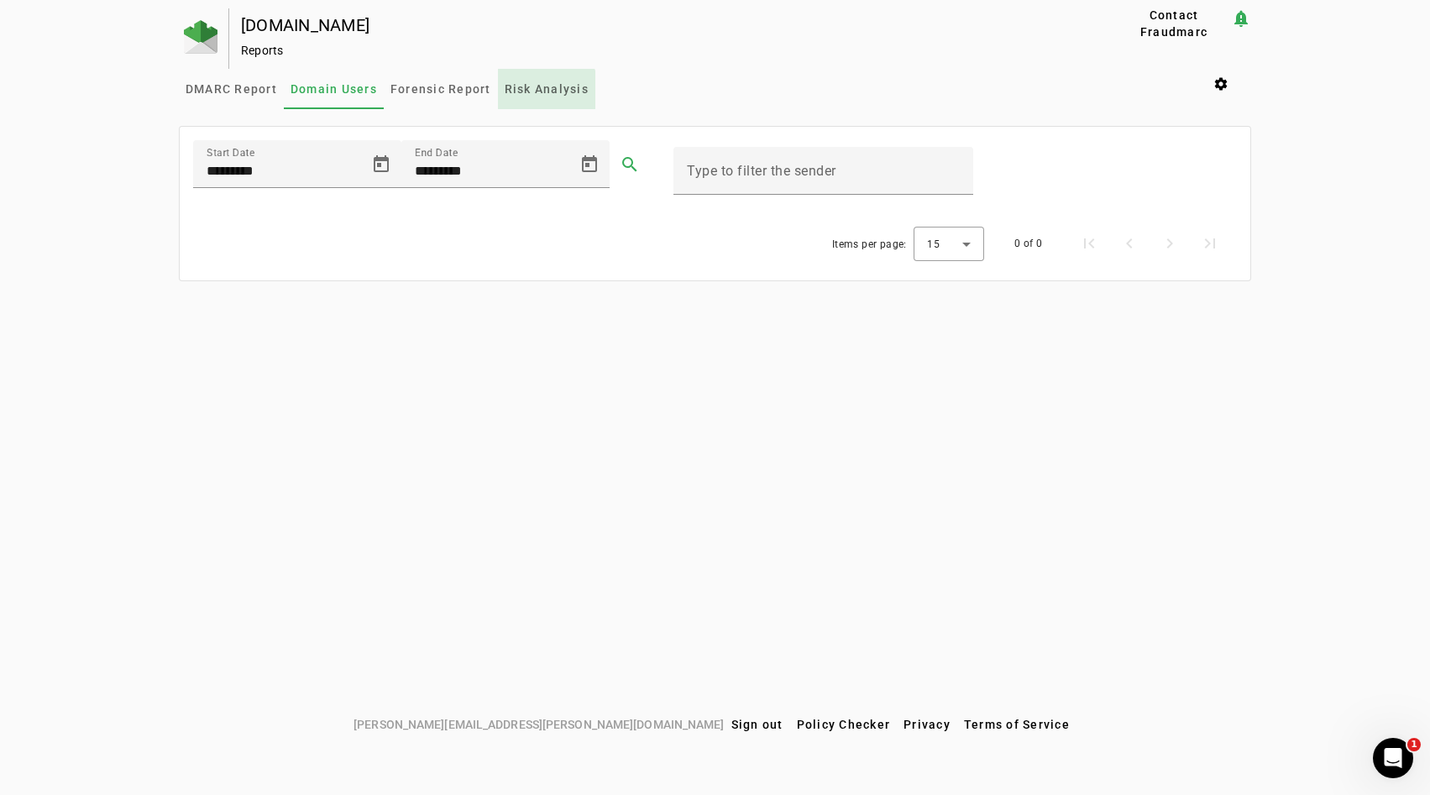
click at [522, 93] on span "Risk Analysis" at bounding box center [547, 89] width 84 height 12
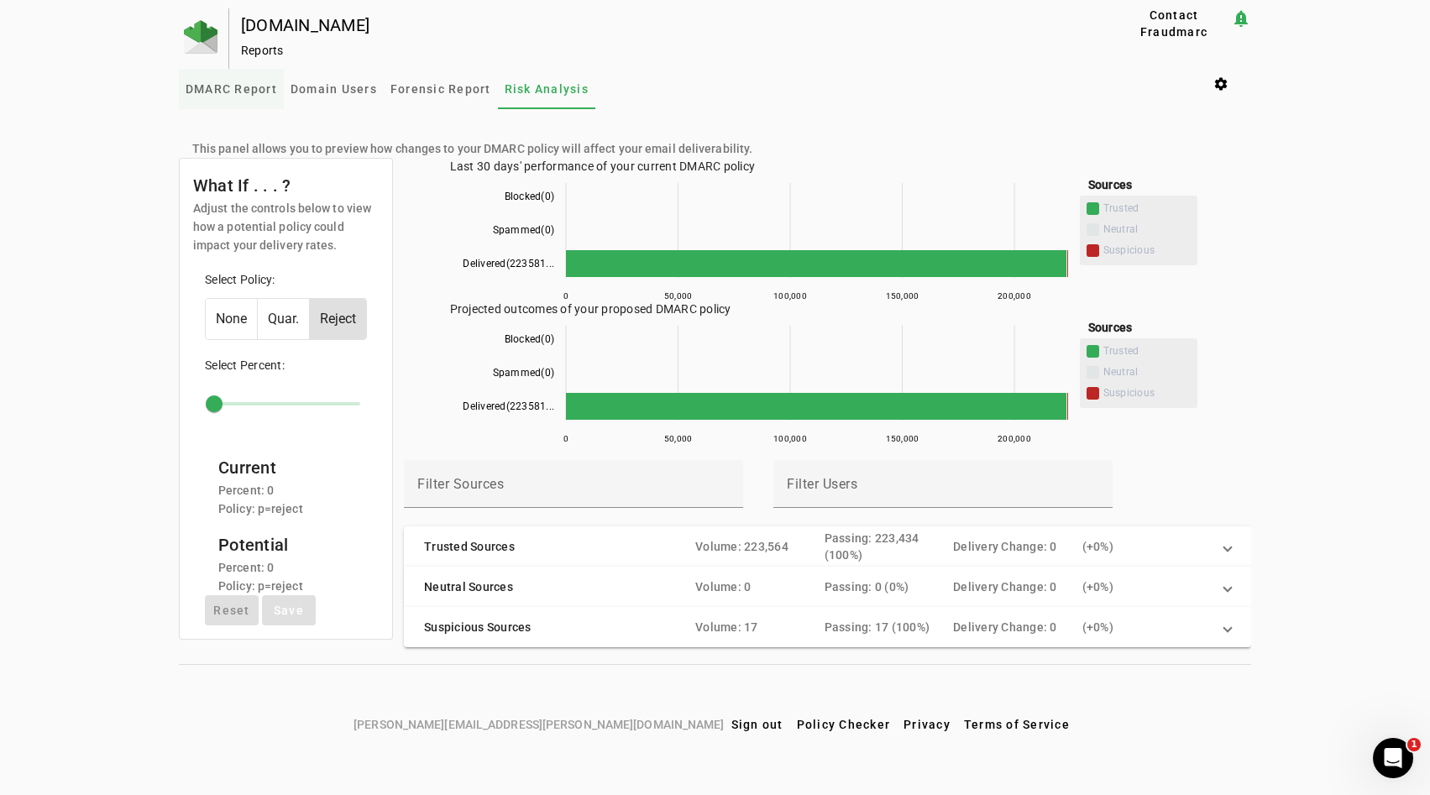
click at [244, 88] on span "DMARC Report" at bounding box center [232, 89] width 92 height 12
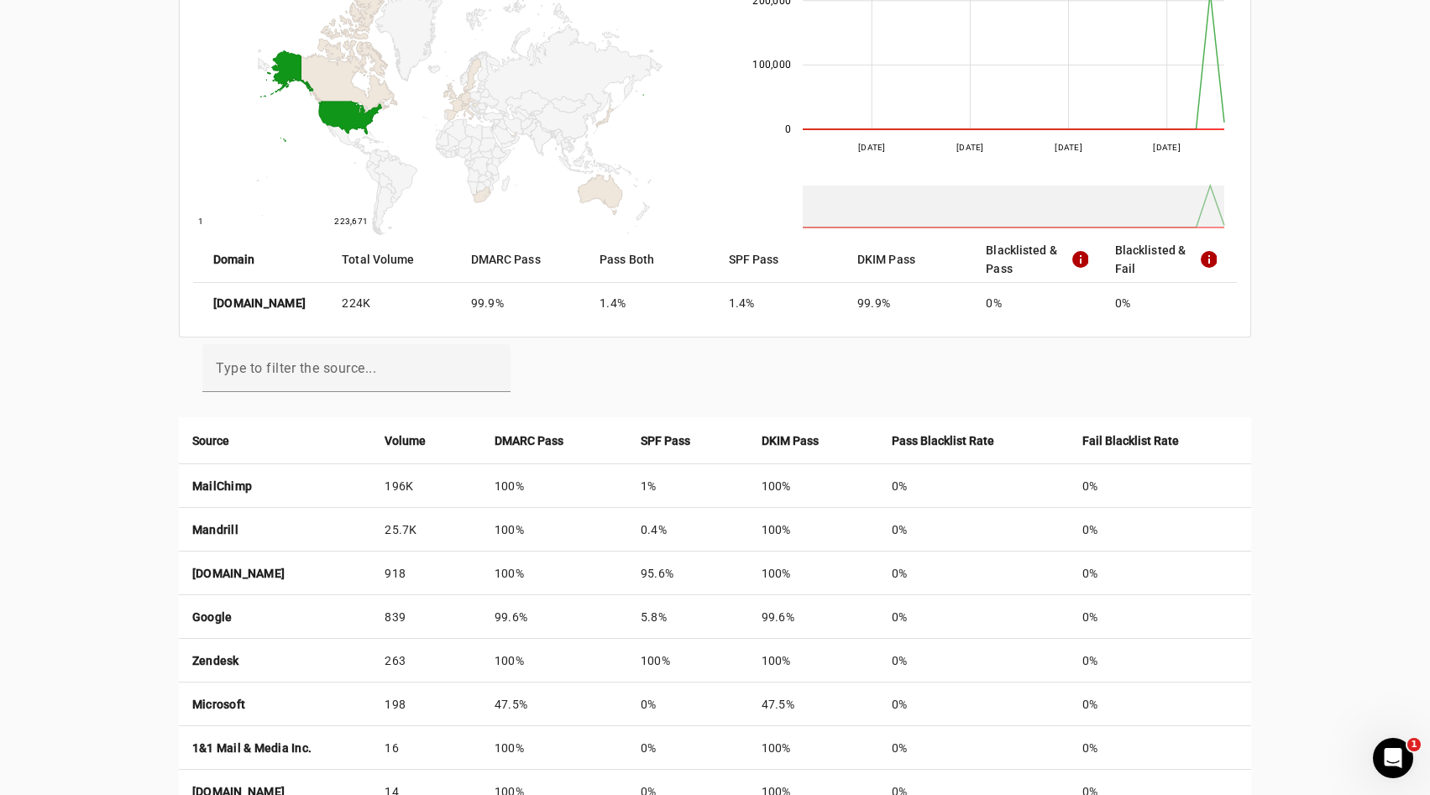
scroll to position [259, 0]
